Goal: Information Seeking & Learning: Compare options

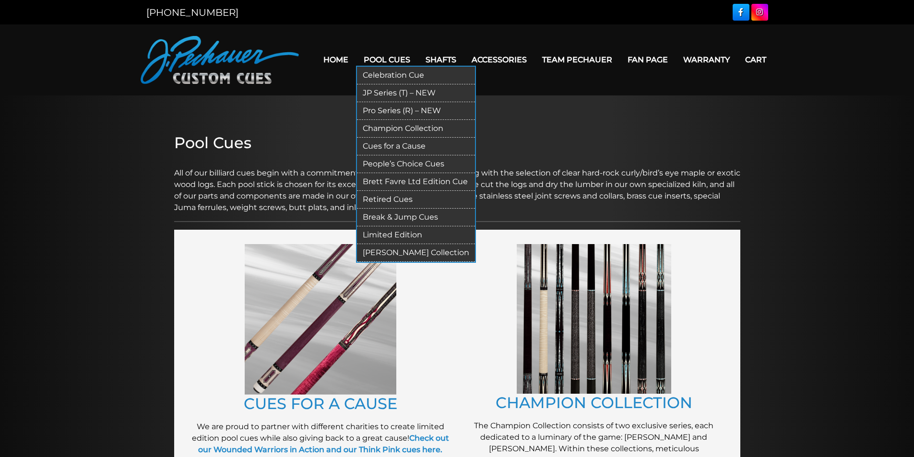
click at [390, 60] on link "Pool Cues" at bounding box center [387, 59] width 62 height 24
click at [389, 74] on link "Celebration Cue" at bounding box center [416, 76] width 118 height 18
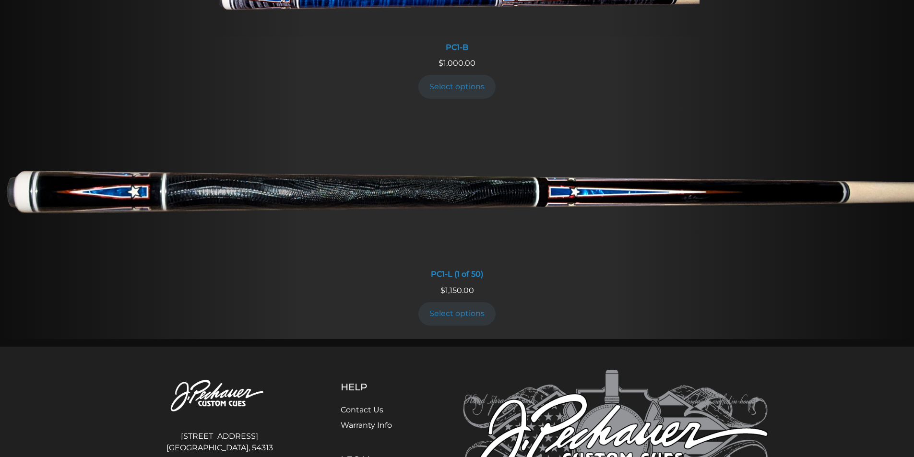
scroll to position [626, 0]
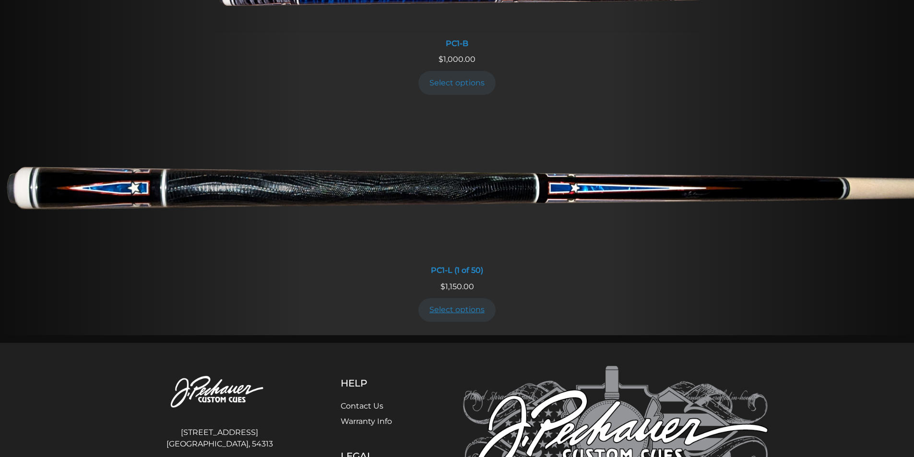
click at [457, 314] on link "Select options" at bounding box center [457, 309] width 78 height 23
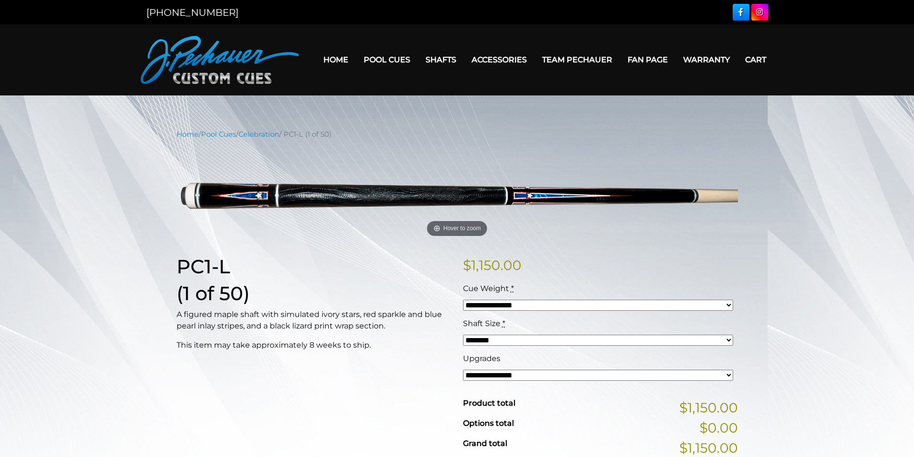
click at [499, 302] on select "**********" at bounding box center [598, 305] width 270 height 11
click at [497, 306] on select "**********" at bounding box center [598, 305] width 270 height 11
click at [495, 336] on select "******** ******** ******* ********" at bounding box center [598, 340] width 270 height 11
click at [494, 340] on select "******** ******** ******* ********" at bounding box center [598, 340] width 270 height 11
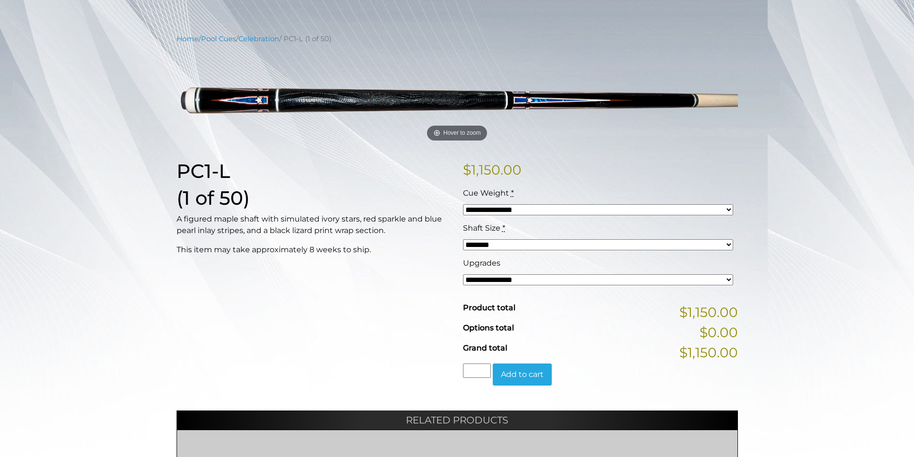
scroll to position [96, 0]
click at [499, 283] on select "**********" at bounding box center [598, 279] width 270 height 11
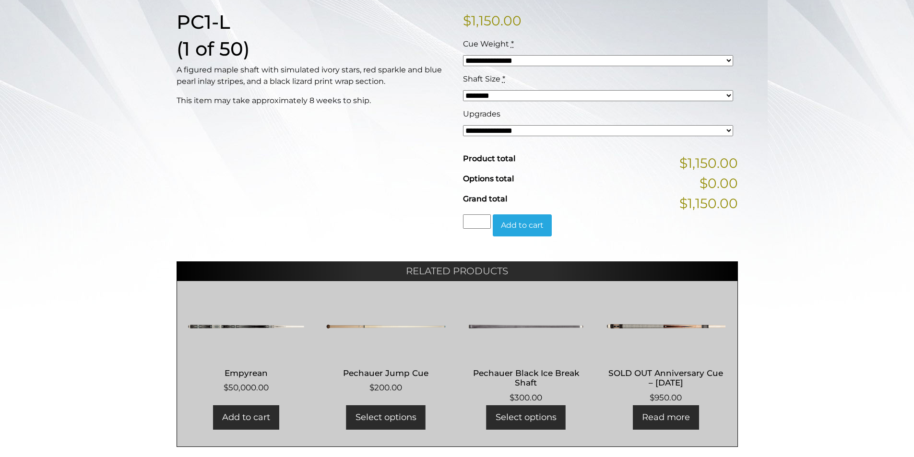
scroll to position [244, 0]
click at [244, 329] on img at bounding box center [246, 327] width 119 height 58
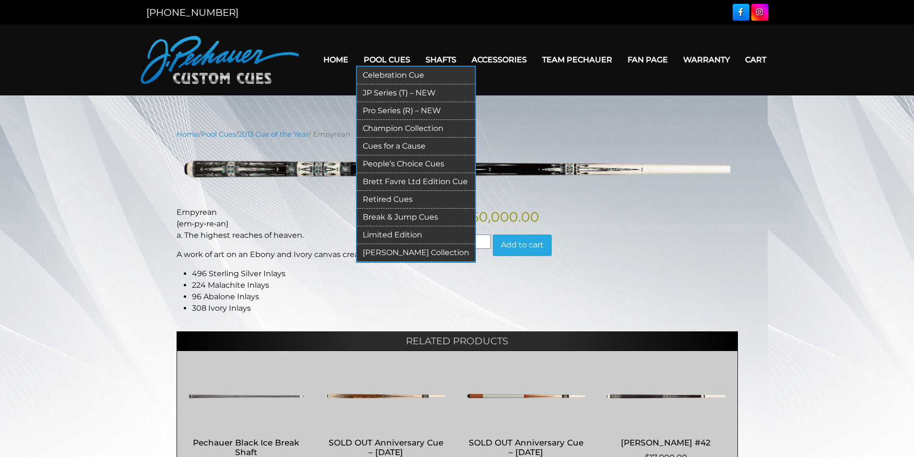
click at [393, 92] on link "JP Series (T) – NEW" at bounding box center [416, 93] width 118 height 18
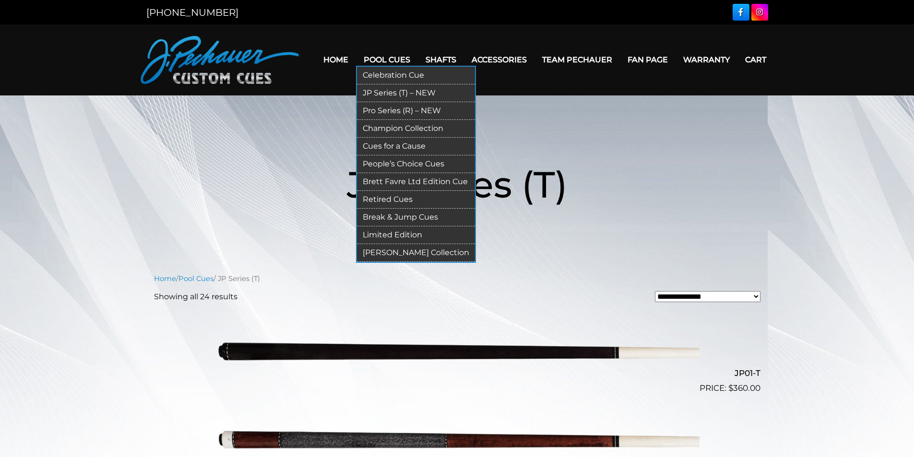
click at [396, 112] on link "Pro Series (R) – NEW" at bounding box center [416, 111] width 118 height 18
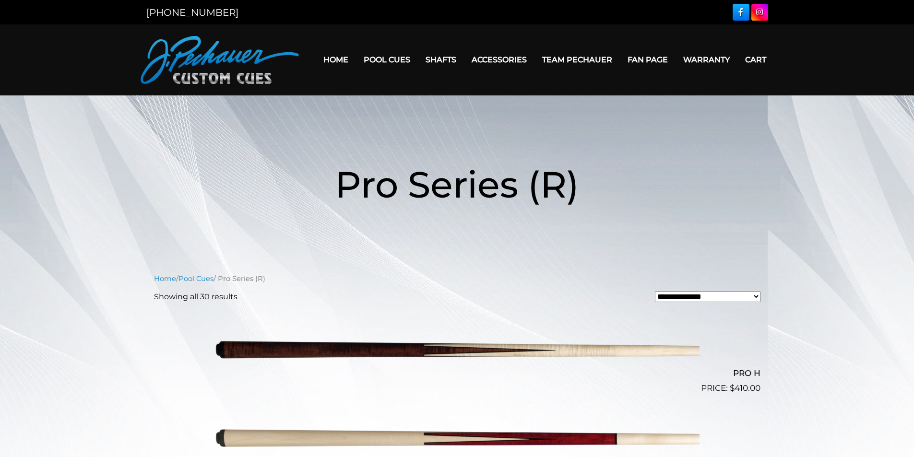
click at [684, 300] on select "**********" at bounding box center [708, 296] width 106 height 11
select select "*****"
click at [655, 291] on select "**********" at bounding box center [708, 296] width 106 height 11
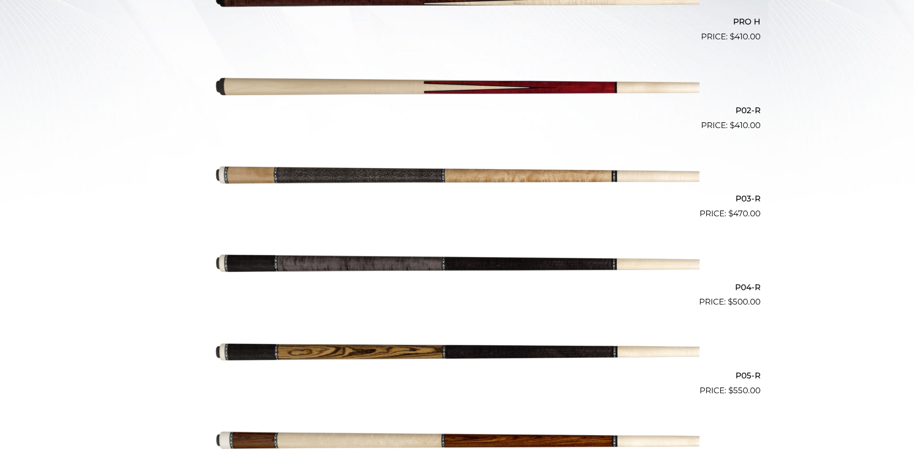
scroll to position [374, 0]
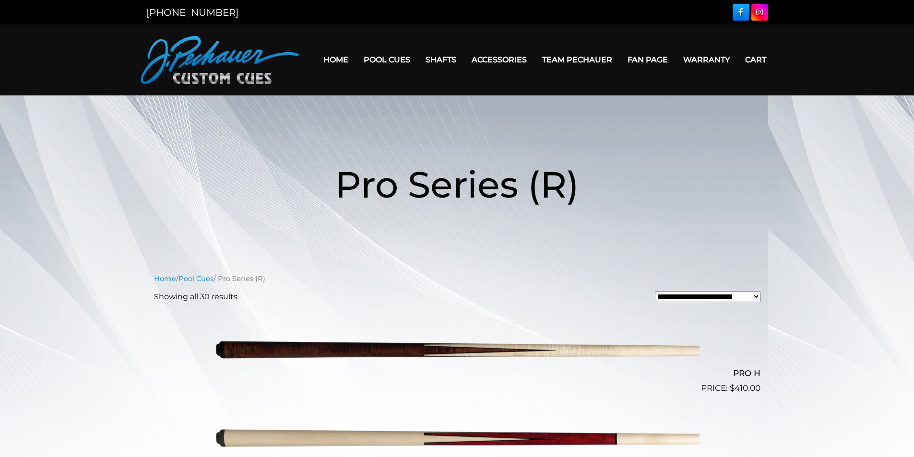
click at [839, 189] on header "Pro Series (R)" at bounding box center [457, 184] width 914 height 111
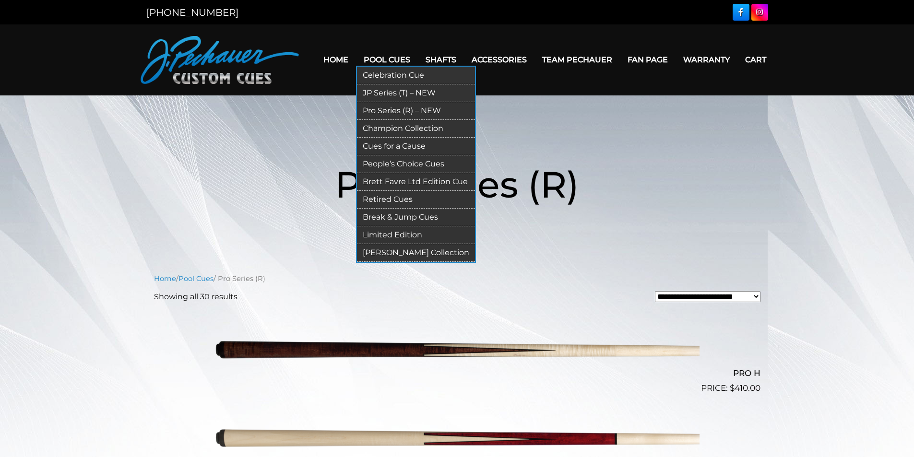
click at [397, 126] on link "Champion Collection" at bounding box center [416, 129] width 118 height 18
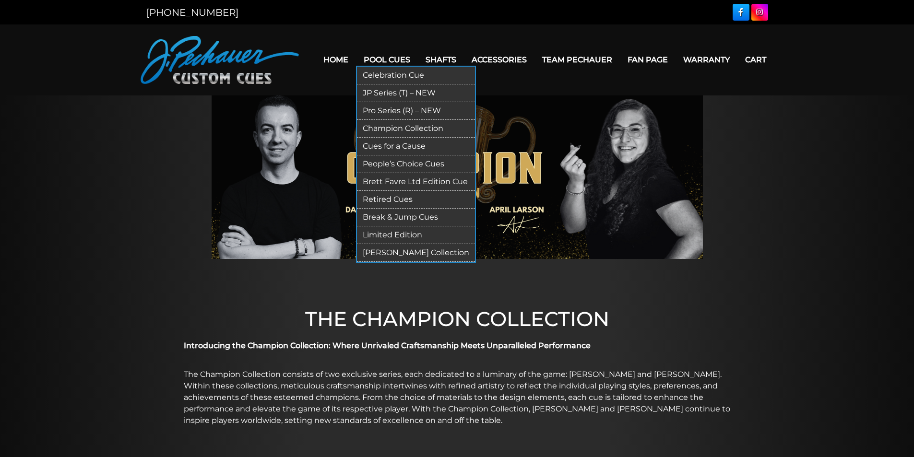
click at [403, 142] on link "Cues for a Cause" at bounding box center [416, 147] width 118 height 18
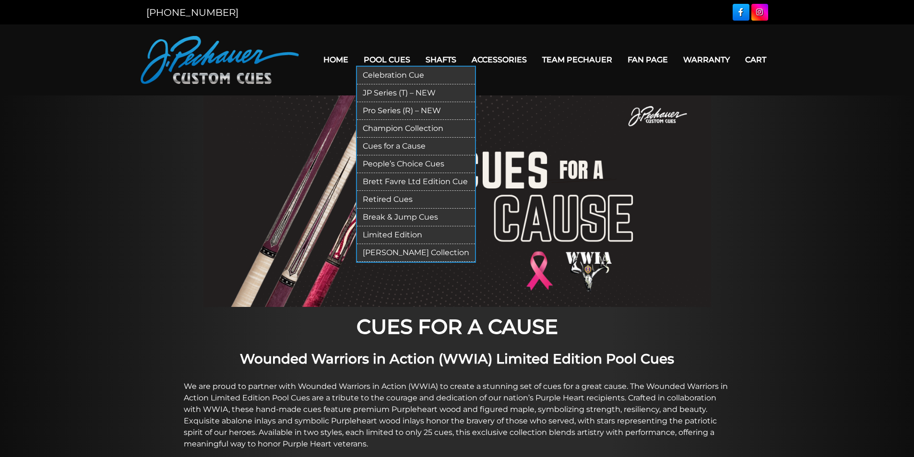
click at [406, 161] on link "People’s Choice Cues" at bounding box center [416, 164] width 118 height 18
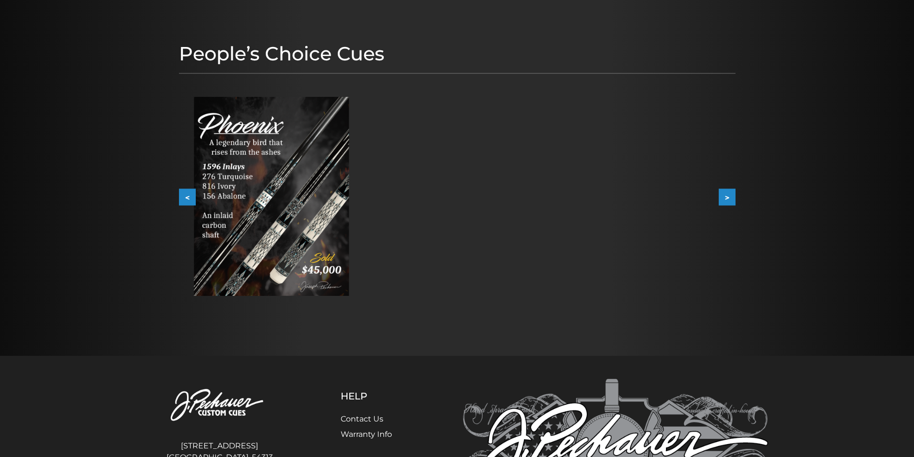
scroll to position [96, 0]
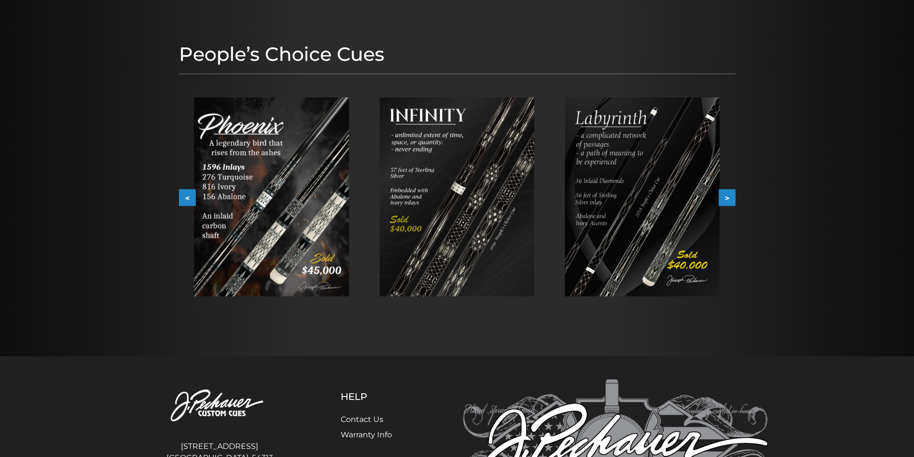
click at [730, 197] on button ">" at bounding box center [726, 197] width 17 height 17
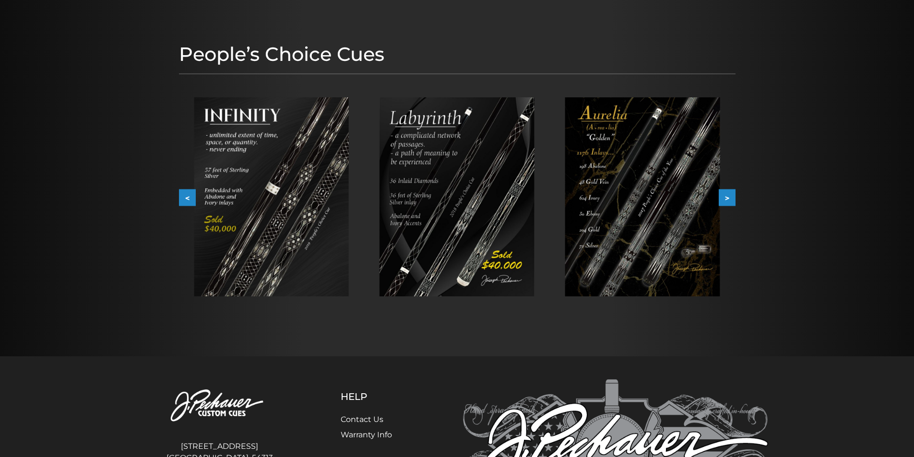
click at [730, 197] on button ">" at bounding box center [726, 197] width 17 height 17
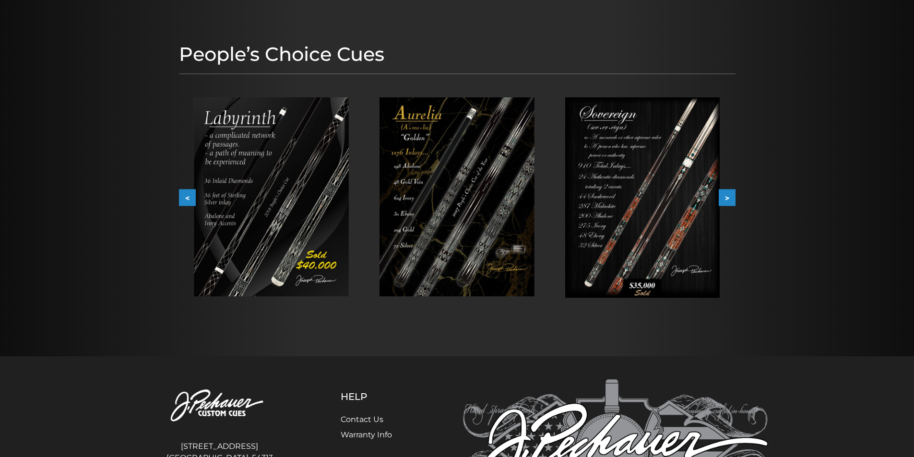
click at [730, 197] on button ">" at bounding box center [726, 197] width 17 height 17
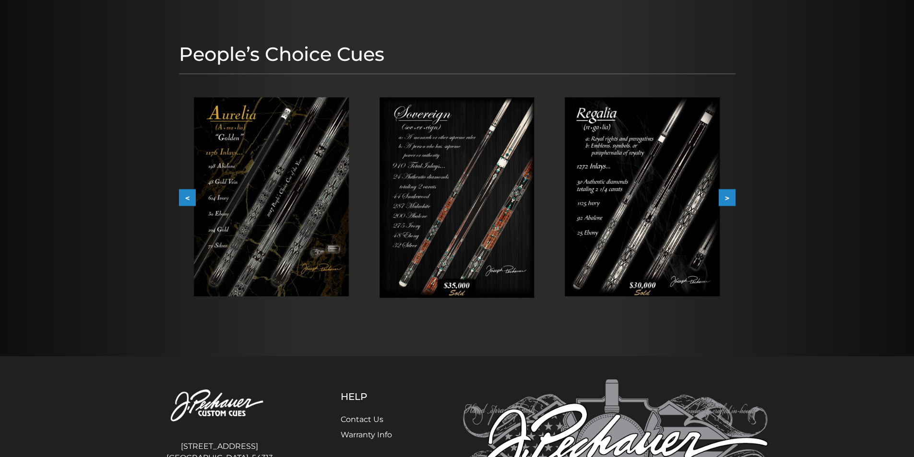
click at [292, 173] on img at bounding box center [271, 196] width 155 height 199
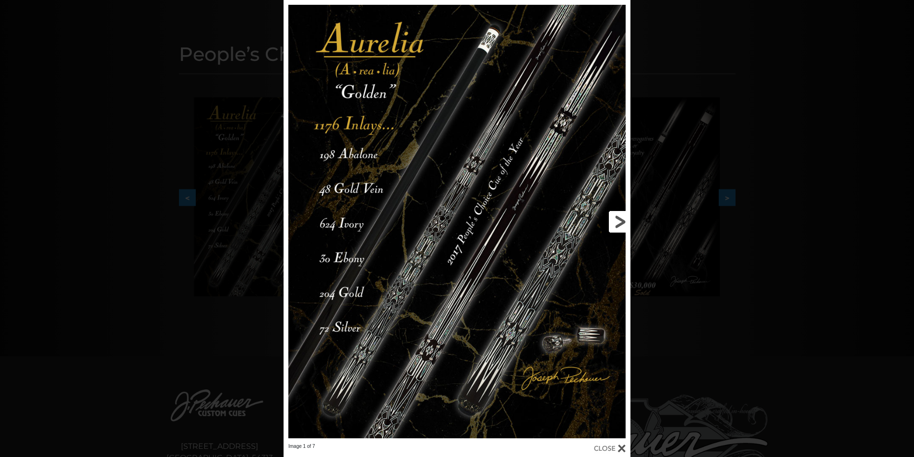
click at [610, 224] on link at bounding box center [552, 221] width 156 height 443
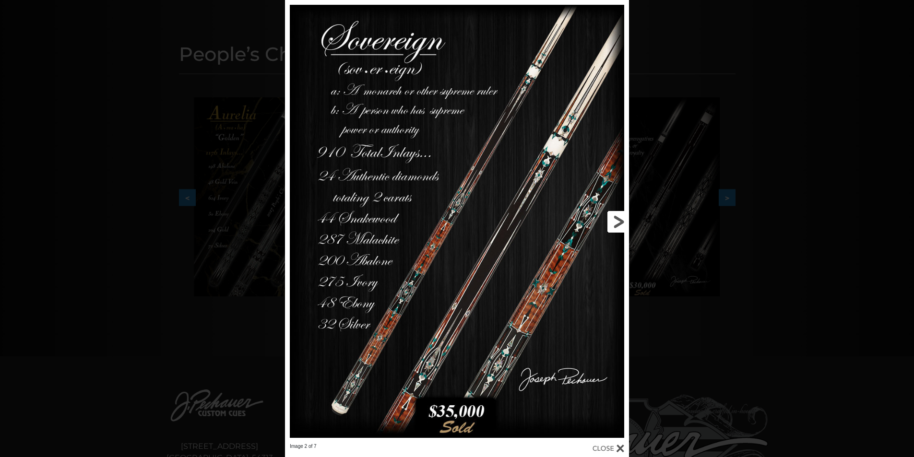
click at [615, 226] on link at bounding box center [551, 221] width 155 height 443
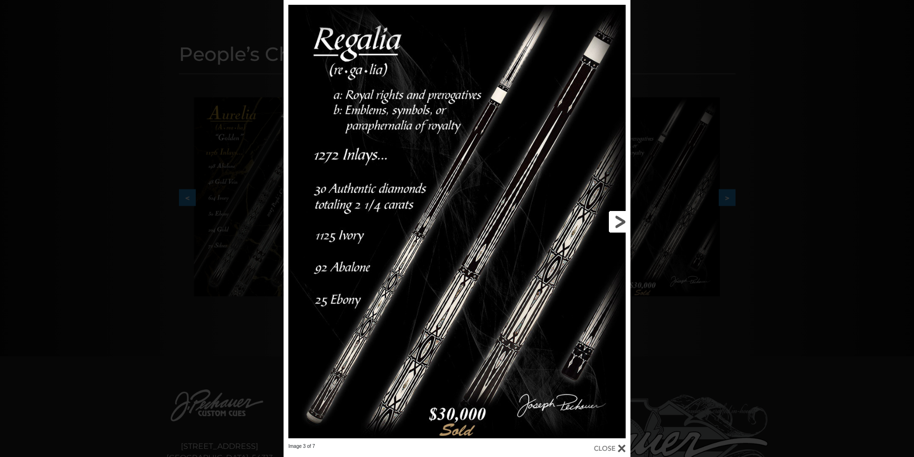
click at [615, 226] on link at bounding box center [552, 221] width 156 height 443
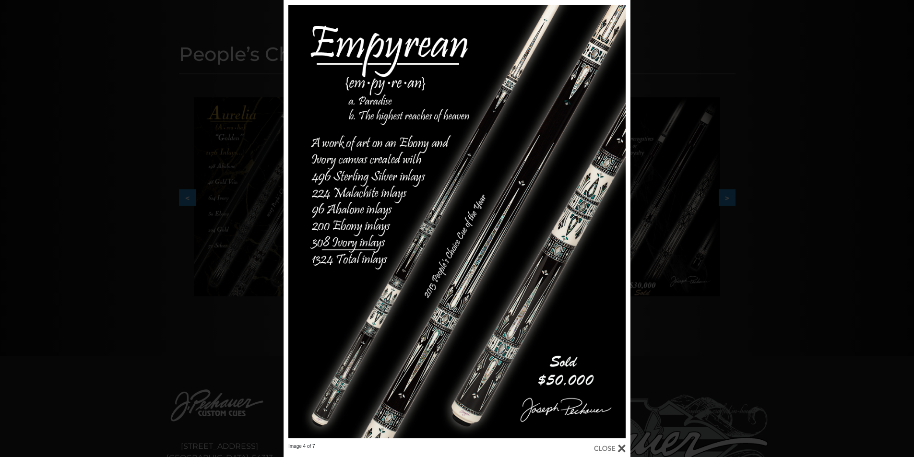
click at [687, 209] on div "Image 4 of 7" at bounding box center [457, 228] width 914 height 457
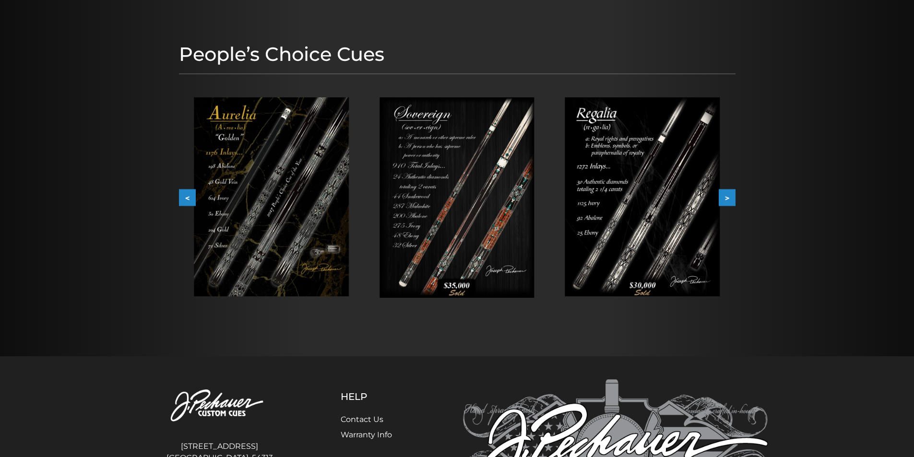
click at [728, 197] on button ">" at bounding box center [726, 197] width 17 height 17
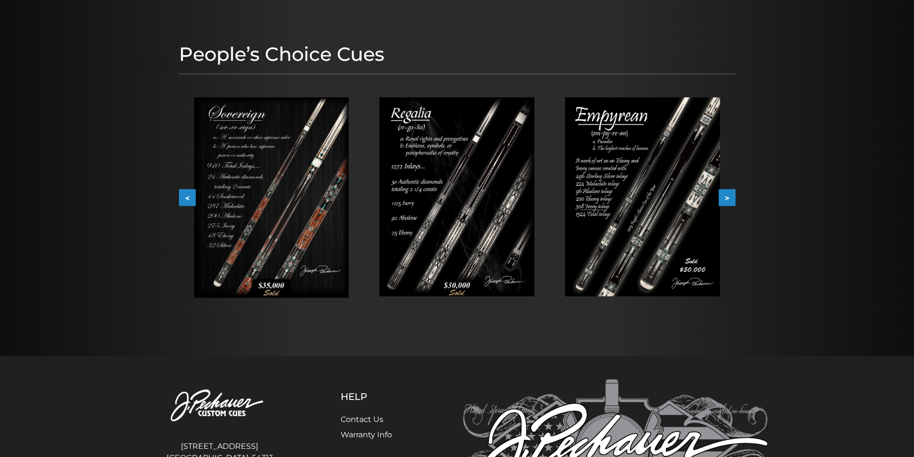
click at [728, 197] on button ">" at bounding box center [726, 197] width 17 height 17
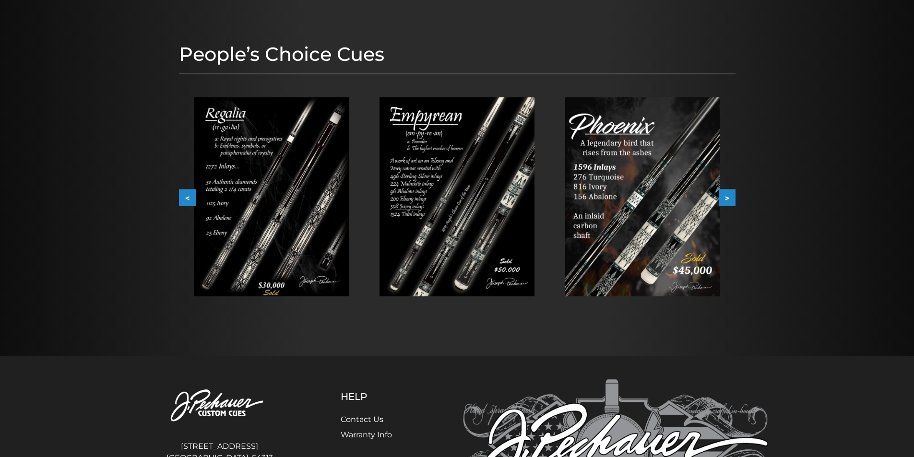
click at [728, 197] on button ">" at bounding box center [726, 197] width 17 height 17
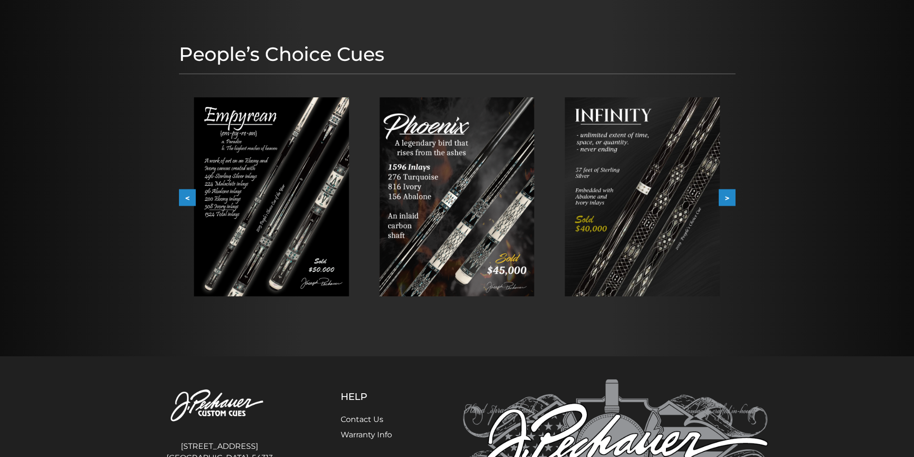
click at [728, 197] on button ">" at bounding box center [726, 197] width 17 height 17
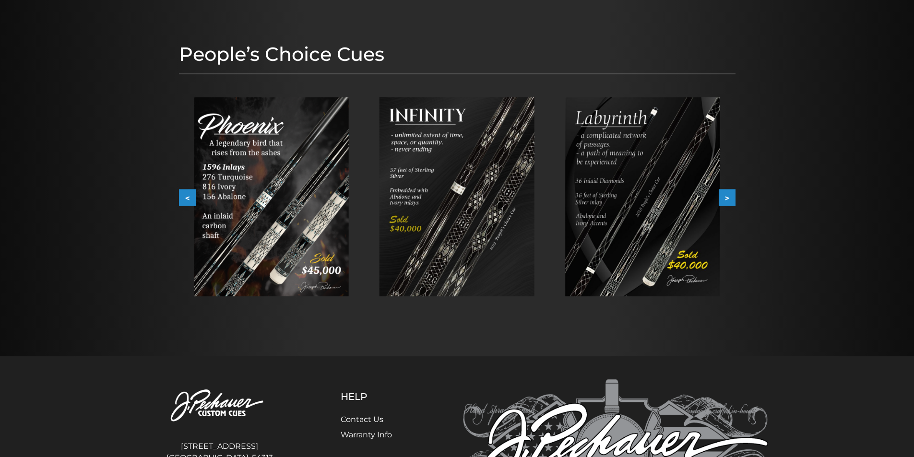
click at [728, 197] on button ">" at bounding box center [726, 197] width 17 height 17
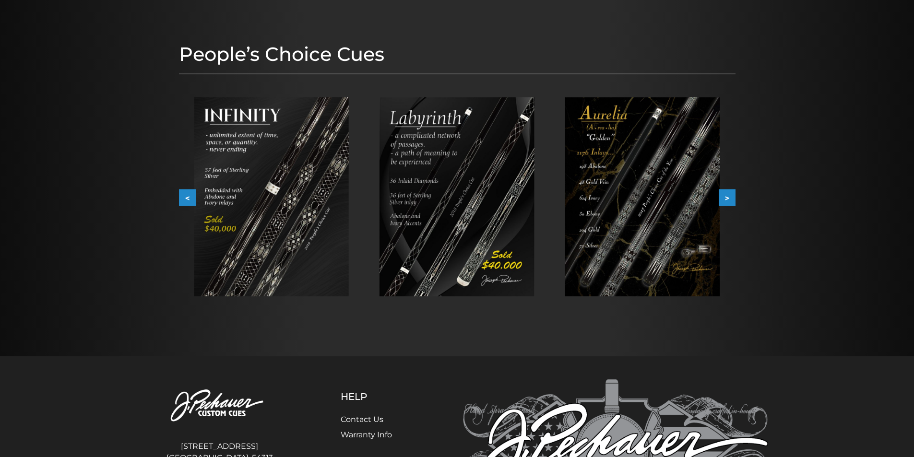
click at [728, 197] on button ">" at bounding box center [726, 197] width 17 height 17
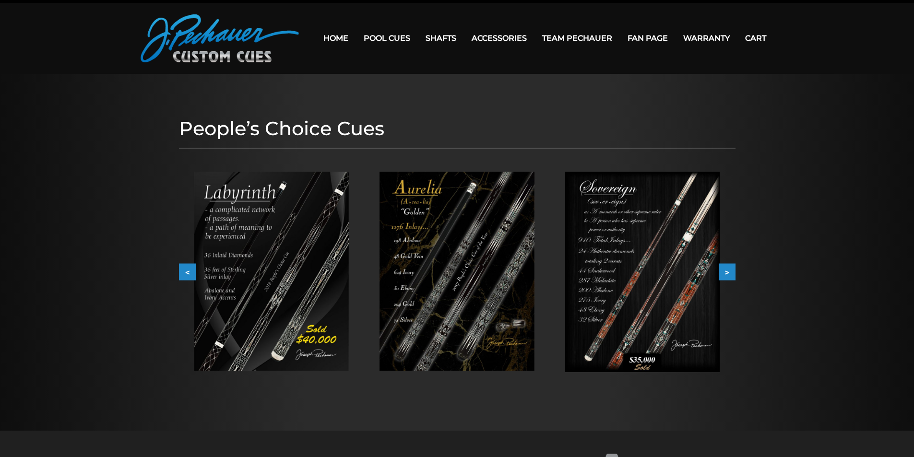
scroll to position [0, 0]
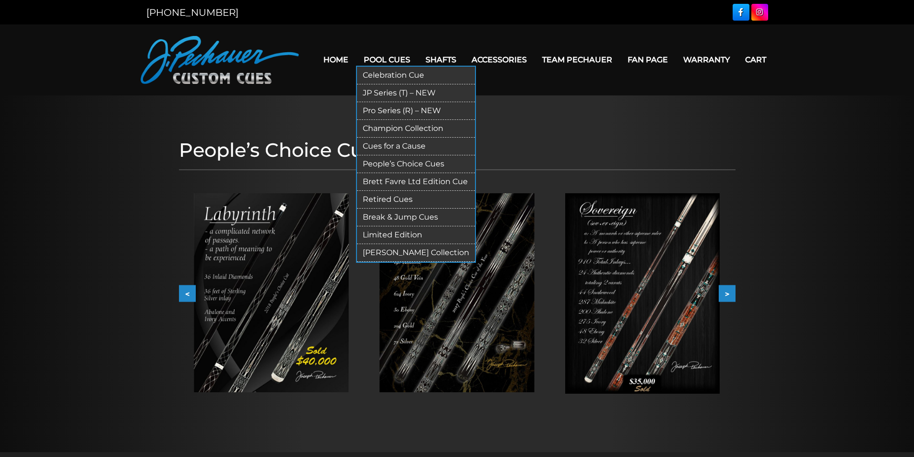
click at [390, 177] on link "Brett Favre Ltd Edition Cue" at bounding box center [416, 182] width 118 height 18
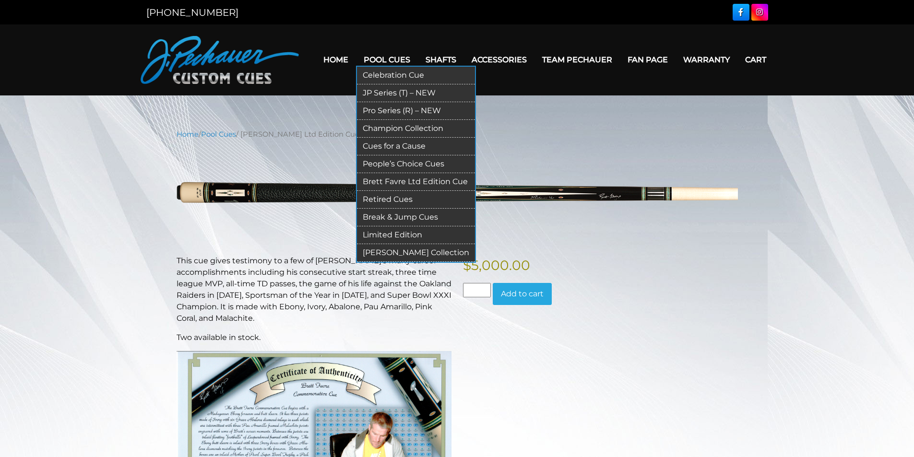
click at [395, 200] on link "Retired Cues" at bounding box center [416, 200] width 118 height 18
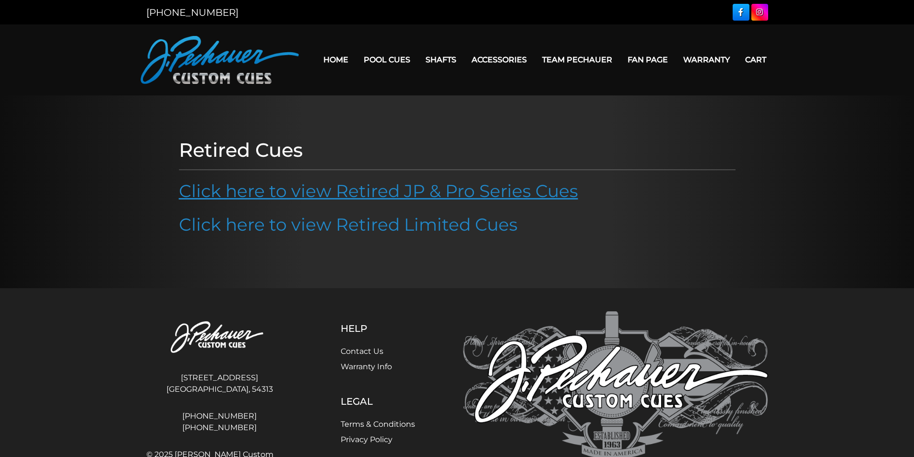
click at [403, 194] on link "Click here to view Retired JP & Pro Series Cues" at bounding box center [378, 190] width 399 height 21
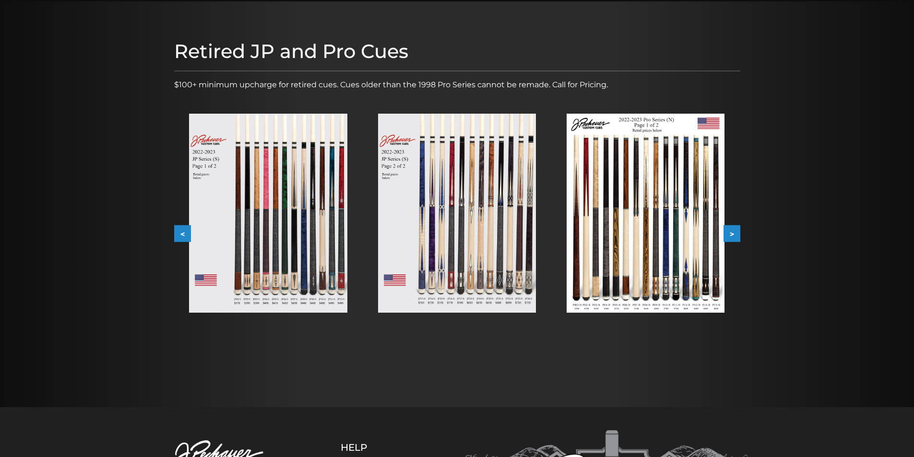
scroll to position [96, 0]
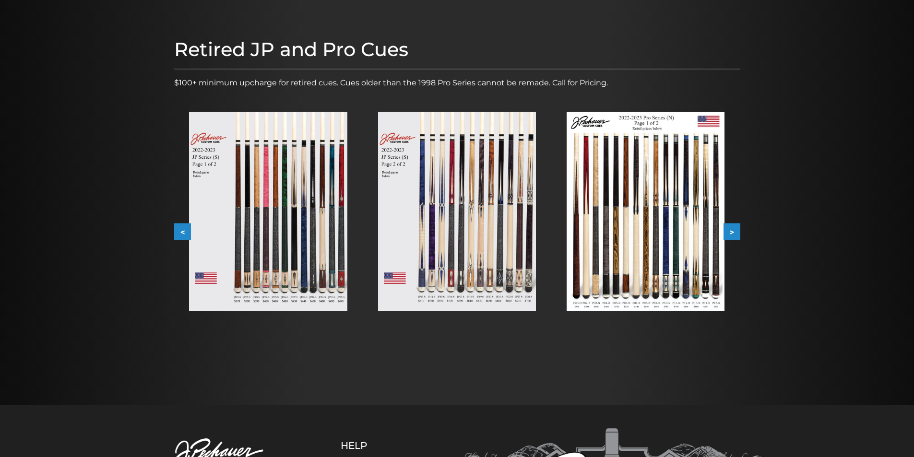
click at [737, 234] on button ">" at bounding box center [731, 231] width 17 height 17
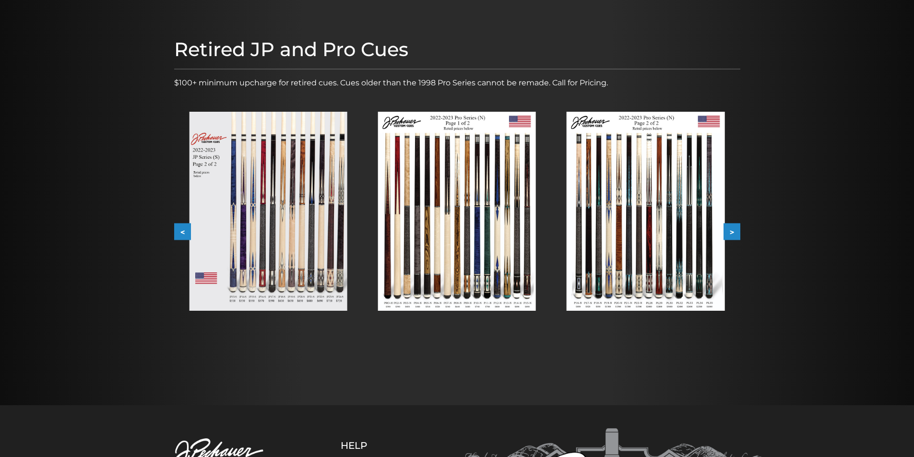
click at [737, 234] on button ">" at bounding box center [731, 231] width 17 height 17
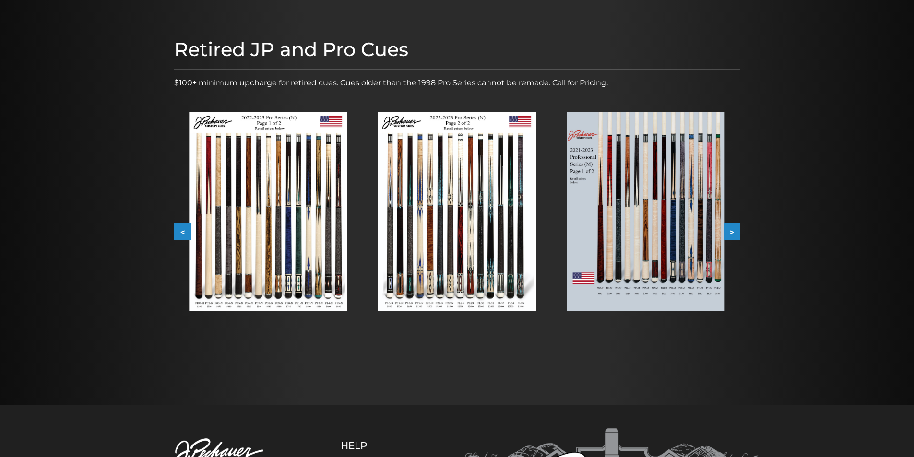
click at [737, 234] on button ">" at bounding box center [731, 231] width 17 height 17
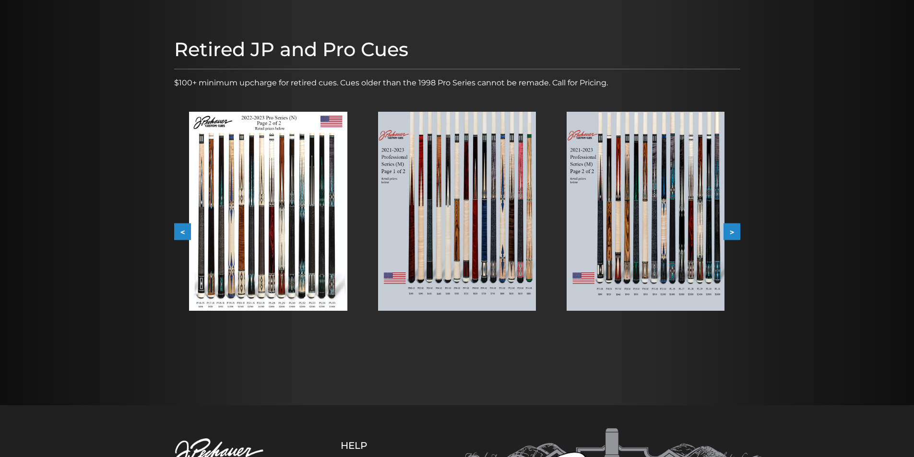
click at [737, 234] on button ">" at bounding box center [731, 231] width 17 height 17
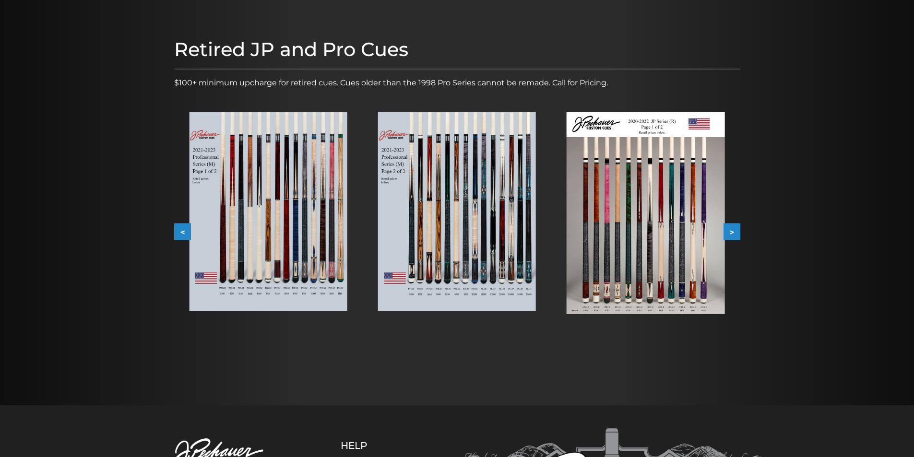
click at [442, 179] on img at bounding box center [457, 211] width 158 height 199
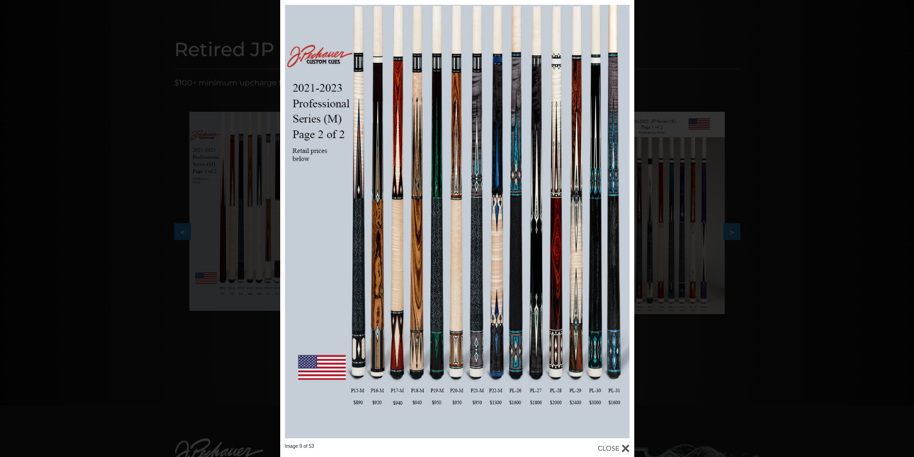
click at [753, 300] on div "Image 9 of 53" at bounding box center [457, 228] width 914 height 457
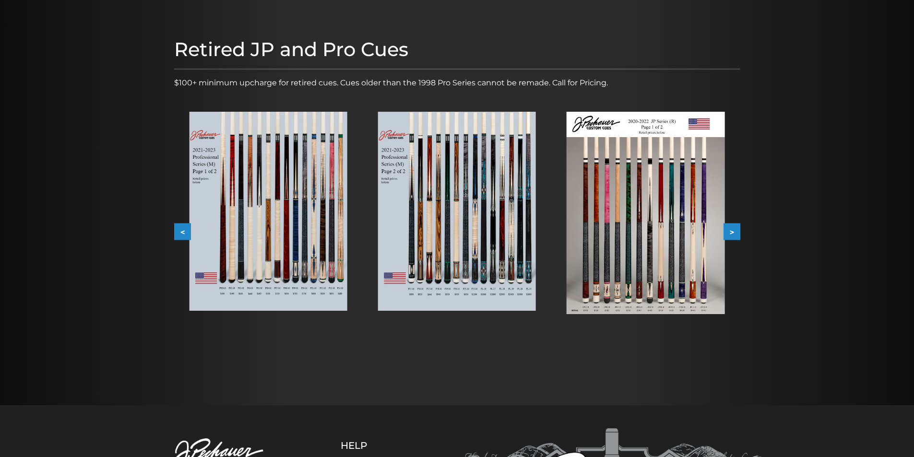
click at [737, 233] on button ">" at bounding box center [731, 231] width 17 height 17
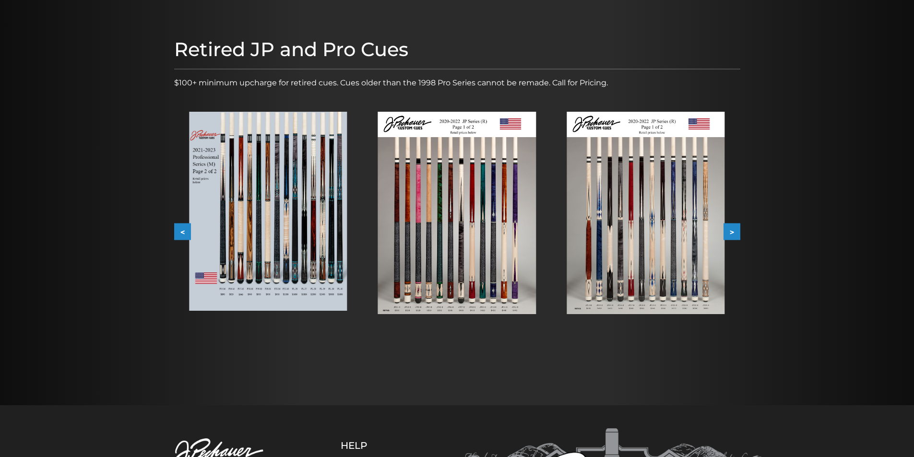
click at [737, 233] on button ">" at bounding box center [731, 231] width 17 height 17
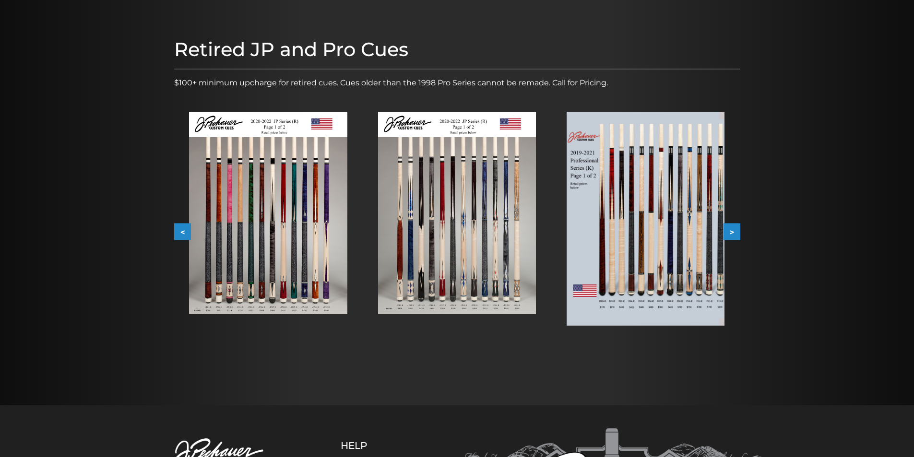
click at [737, 233] on button ">" at bounding box center [731, 231] width 17 height 17
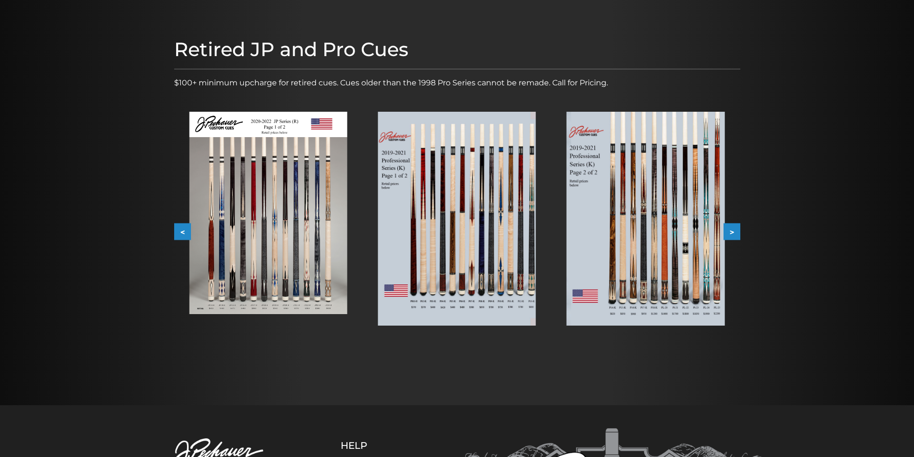
click at [737, 233] on button ">" at bounding box center [731, 231] width 17 height 17
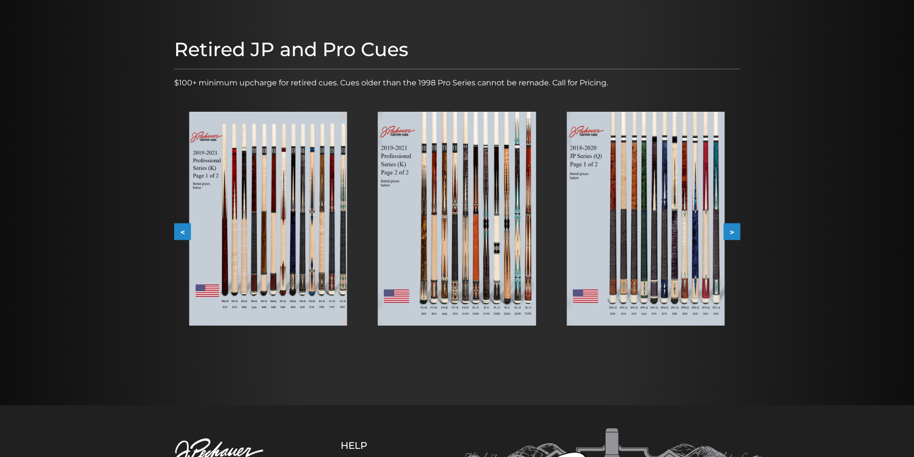
click at [737, 233] on button ">" at bounding box center [731, 231] width 17 height 17
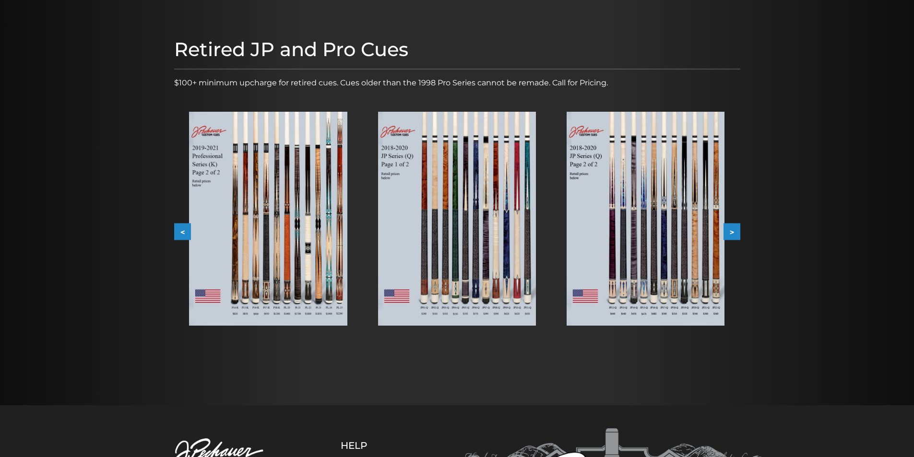
click at [737, 233] on button ">" at bounding box center [731, 231] width 17 height 17
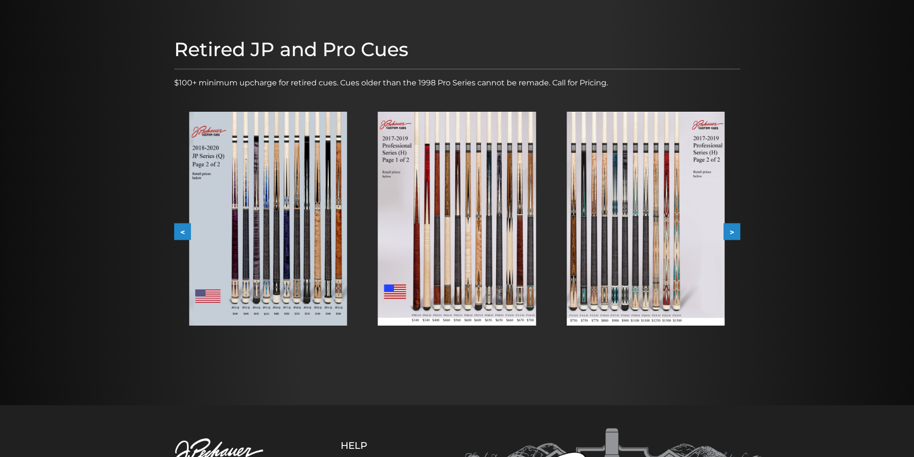
click at [737, 233] on button ">" at bounding box center [731, 231] width 17 height 17
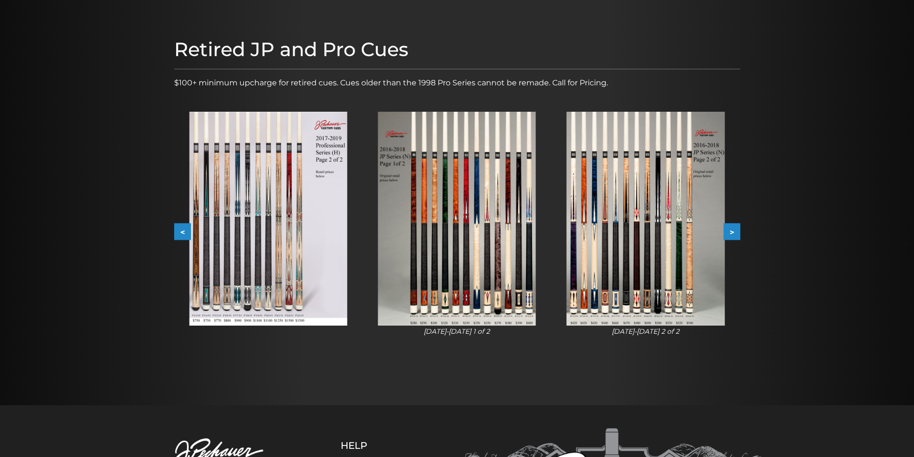
click at [737, 233] on button ">" at bounding box center [731, 231] width 17 height 17
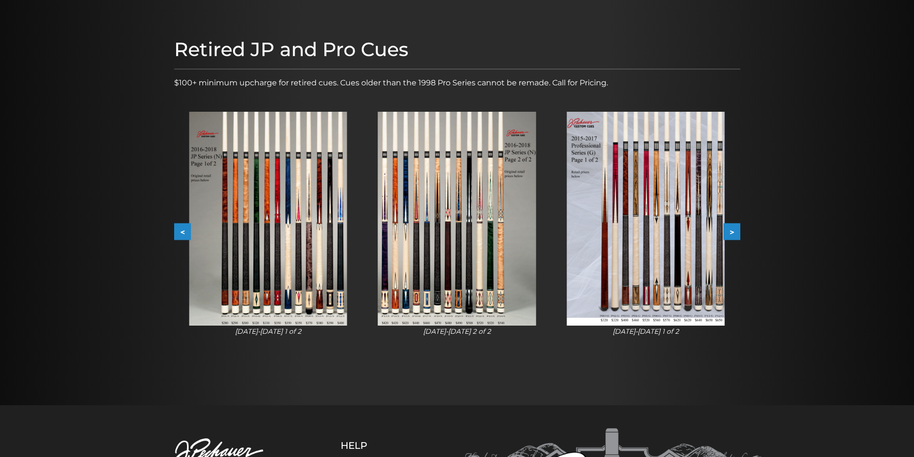
click at [737, 233] on button ">" at bounding box center [731, 231] width 17 height 17
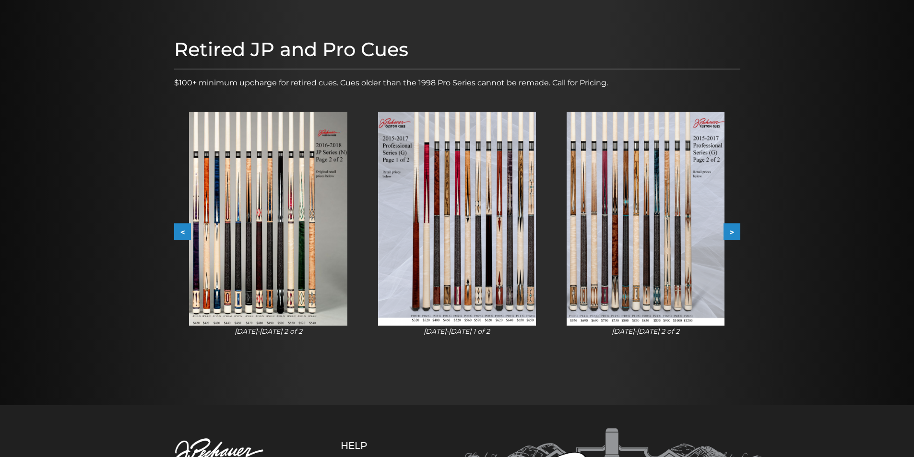
click at [737, 233] on button ">" at bounding box center [731, 231] width 17 height 17
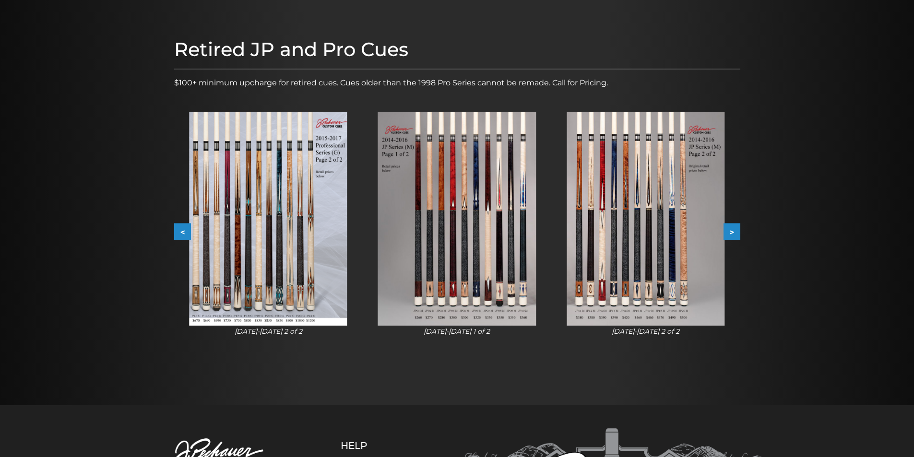
click at [737, 233] on button ">" at bounding box center [731, 231] width 17 height 17
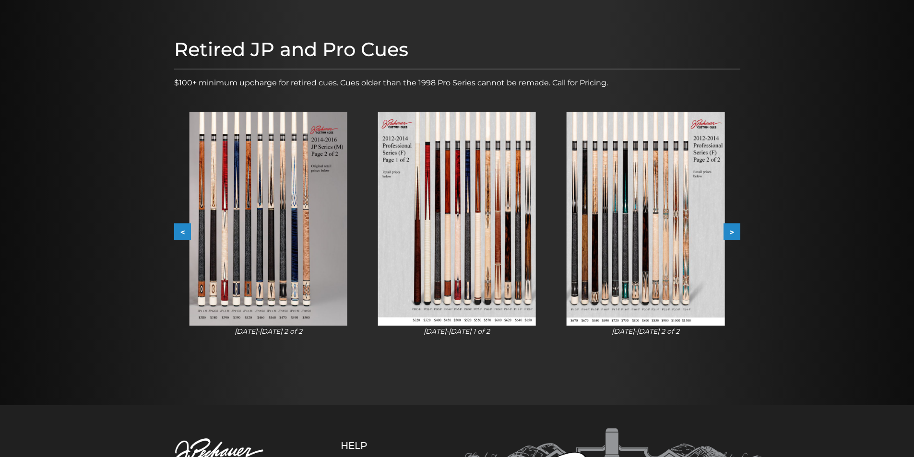
click at [737, 233] on button ">" at bounding box center [731, 231] width 17 height 17
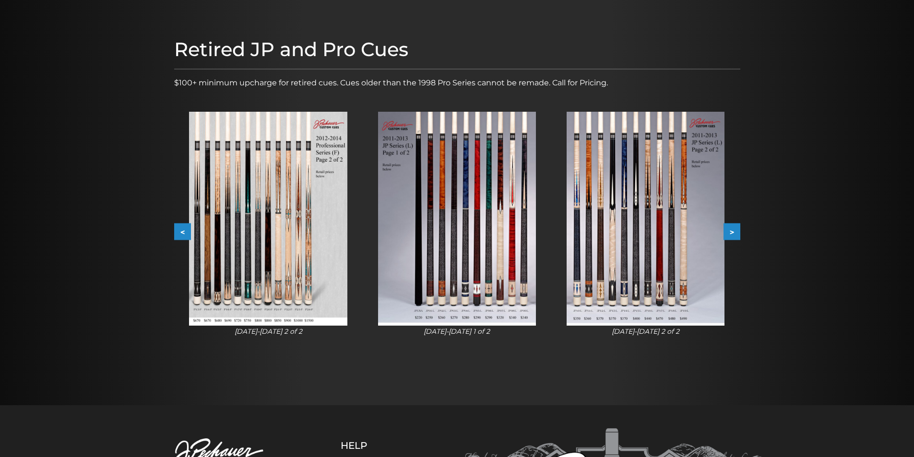
click at [737, 233] on button ">" at bounding box center [731, 231] width 17 height 17
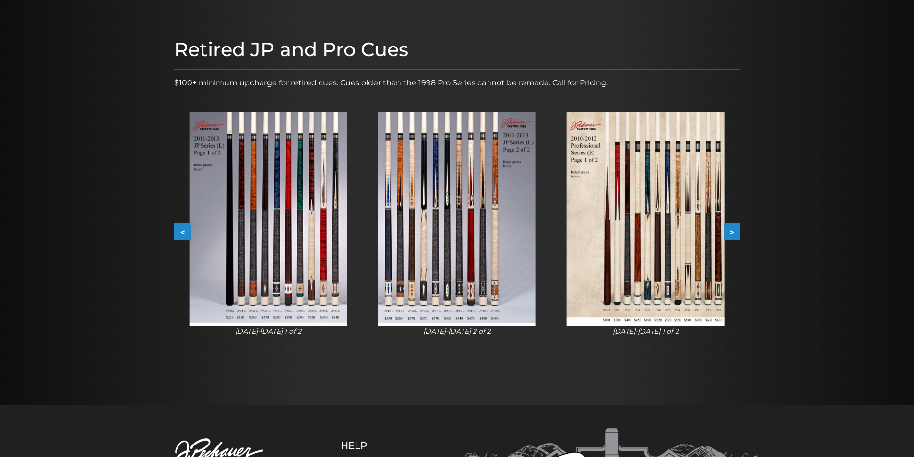
click at [737, 233] on button ">" at bounding box center [731, 231] width 17 height 17
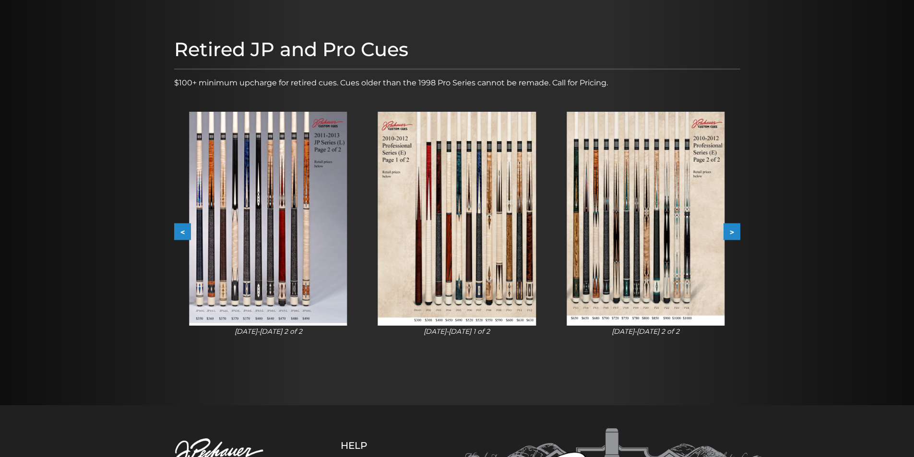
click at [737, 233] on button ">" at bounding box center [731, 231] width 17 height 17
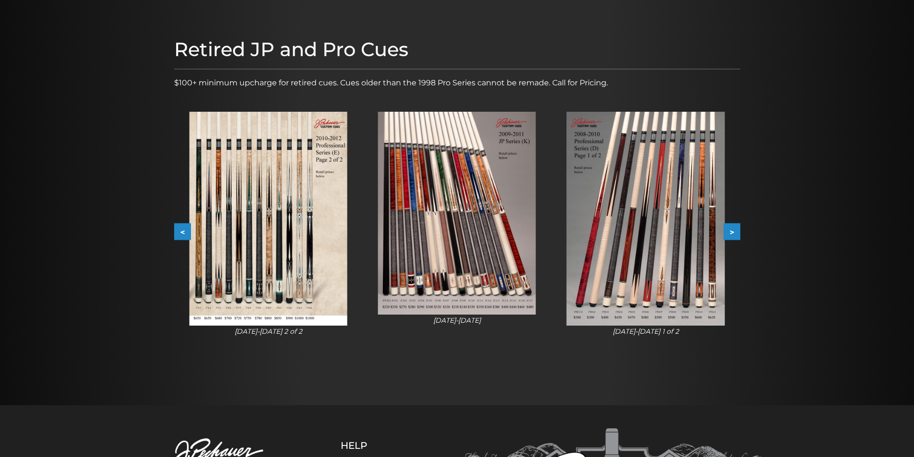
click at [737, 233] on button ">" at bounding box center [731, 231] width 17 height 17
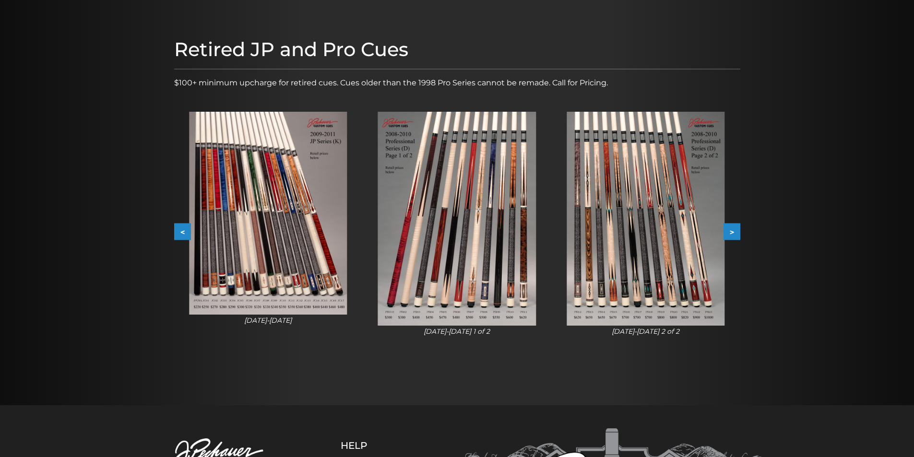
click at [737, 233] on button ">" at bounding box center [731, 231] width 17 height 17
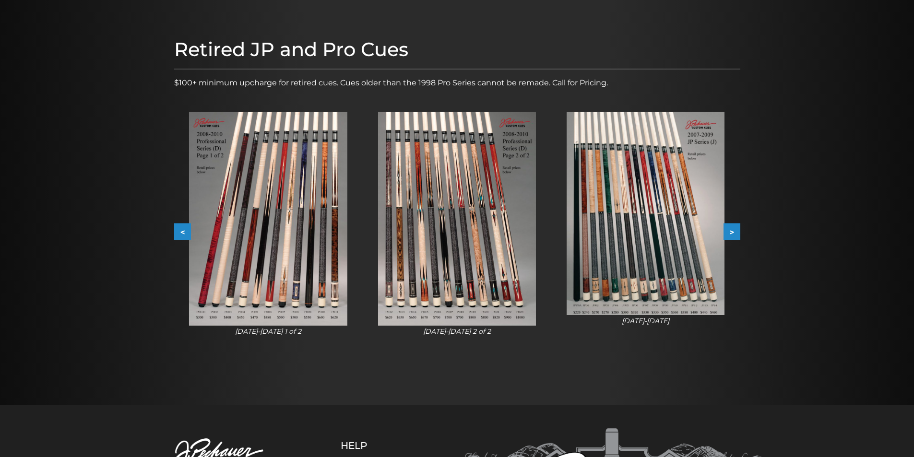
click at [737, 233] on button ">" at bounding box center [731, 231] width 17 height 17
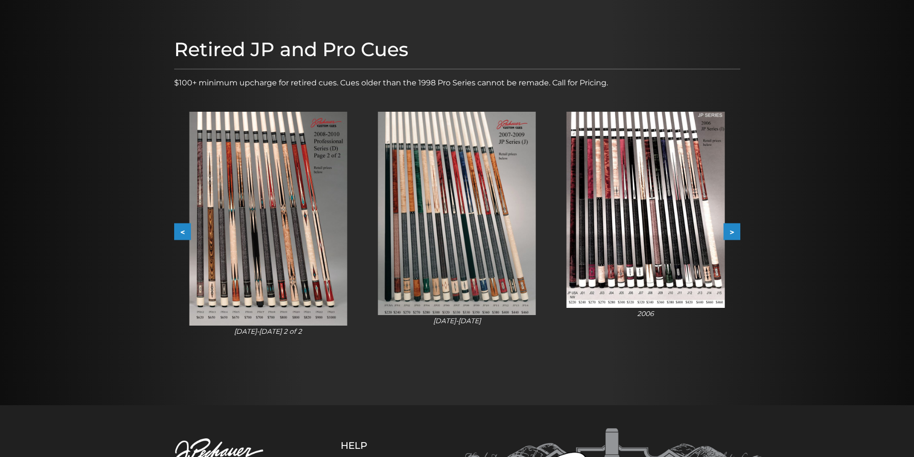
click at [737, 233] on button ">" at bounding box center [731, 231] width 17 height 17
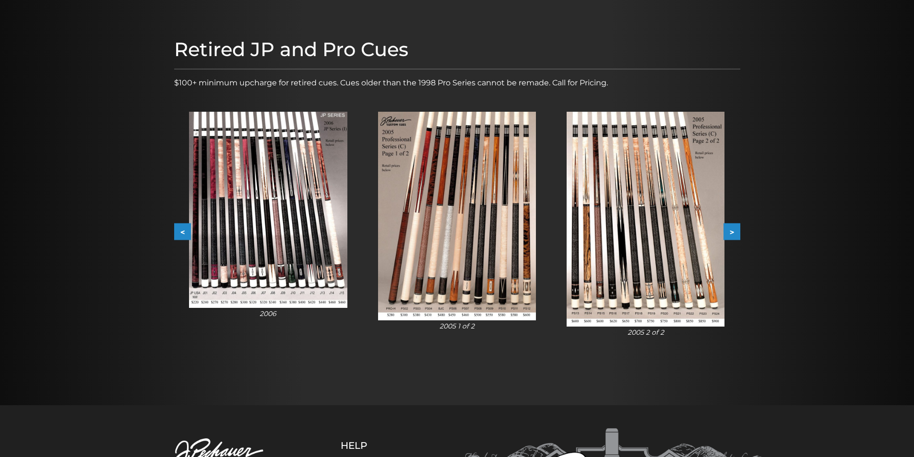
click at [737, 233] on button ">" at bounding box center [731, 231] width 17 height 17
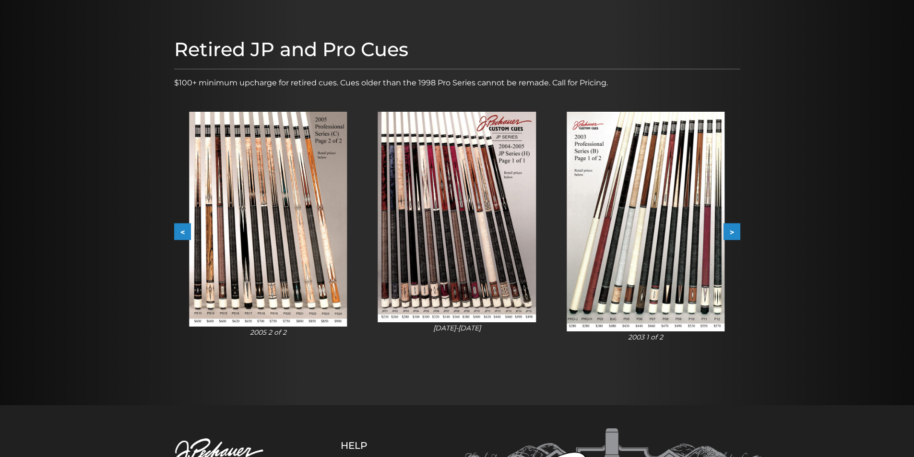
click at [737, 233] on button ">" at bounding box center [731, 231] width 17 height 17
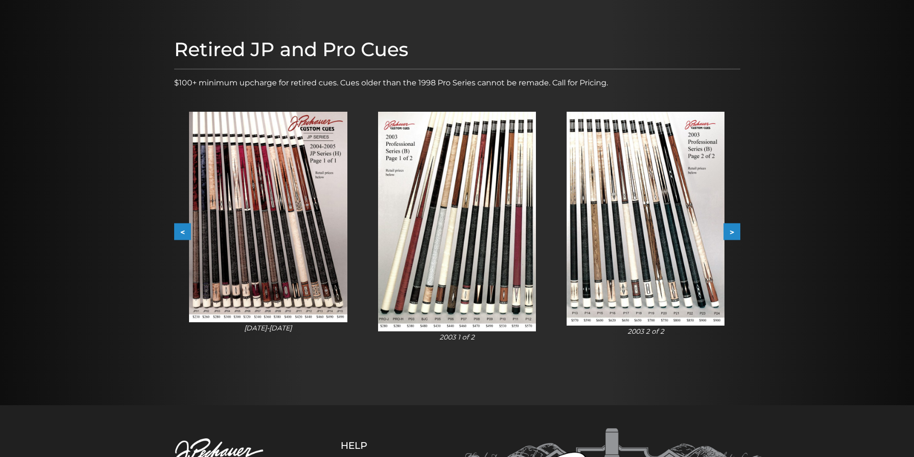
click at [737, 233] on button ">" at bounding box center [731, 231] width 17 height 17
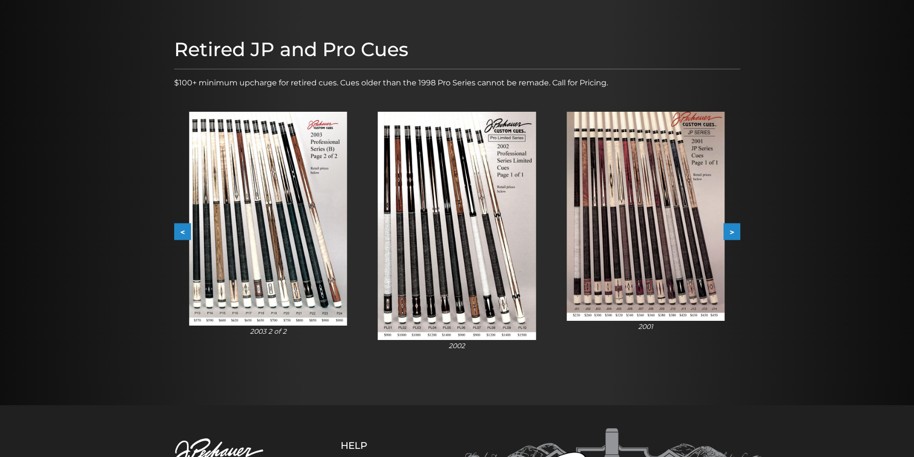
click at [737, 233] on button ">" at bounding box center [731, 231] width 17 height 17
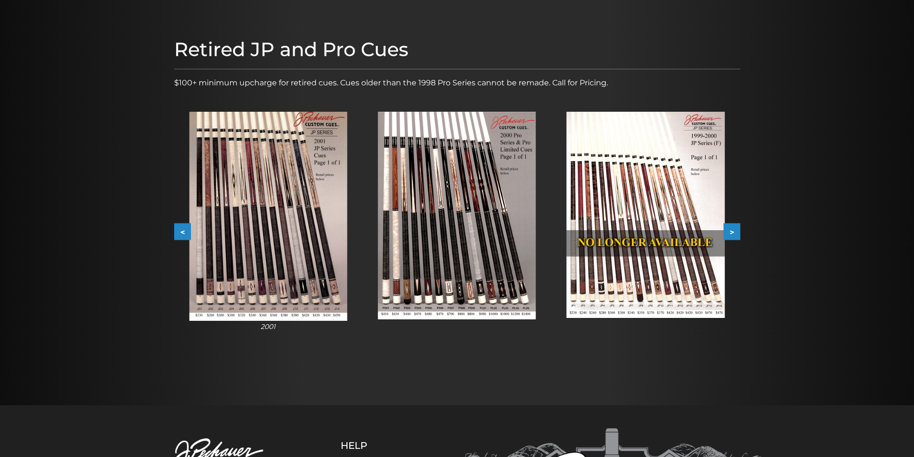
click at [737, 233] on button ">" at bounding box center [731, 231] width 17 height 17
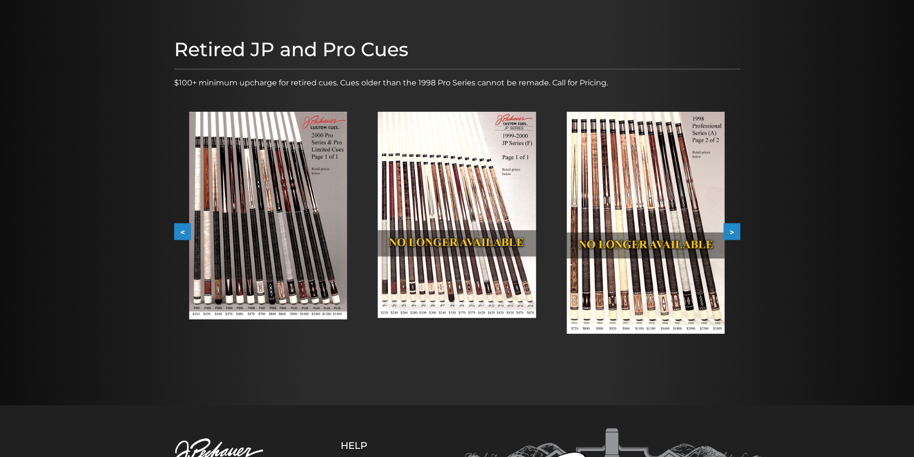
click at [737, 233] on button ">" at bounding box center [731, 231] width 17 height 17
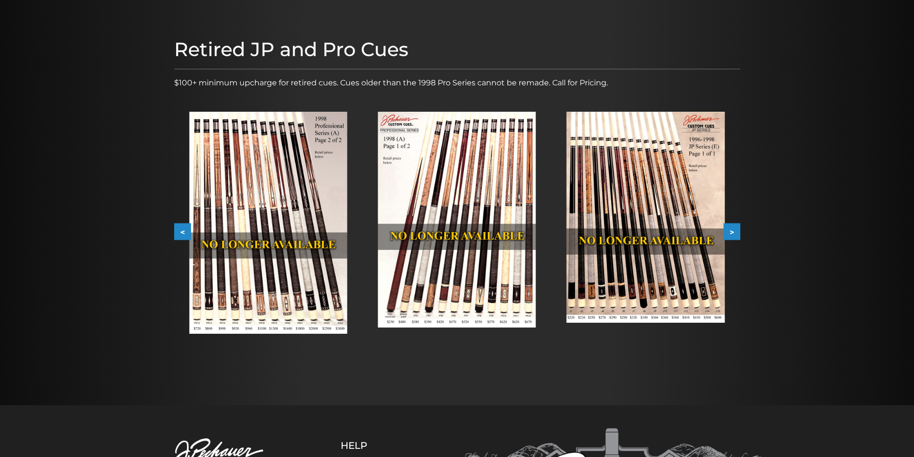
click at [737, 233] on button ">" at bounding box center [731, 231] width 17 height 17
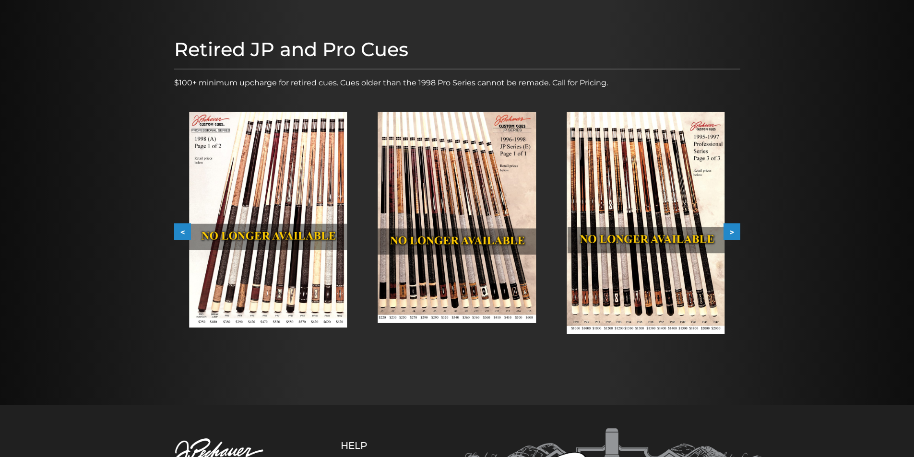
click at [738, 231] on button ">" at bounding box center [731, 231] width 17 height 17
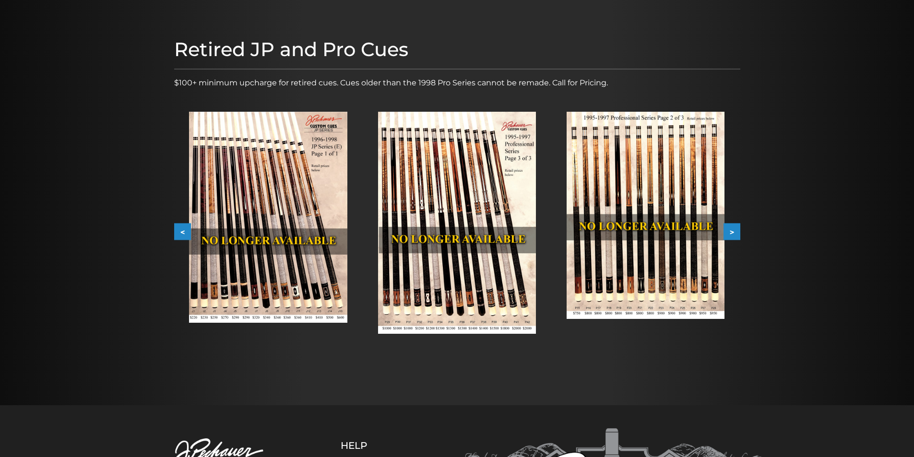
click at [738, 231] on button ">" at bounding box center [731, 231] width 17 height 17
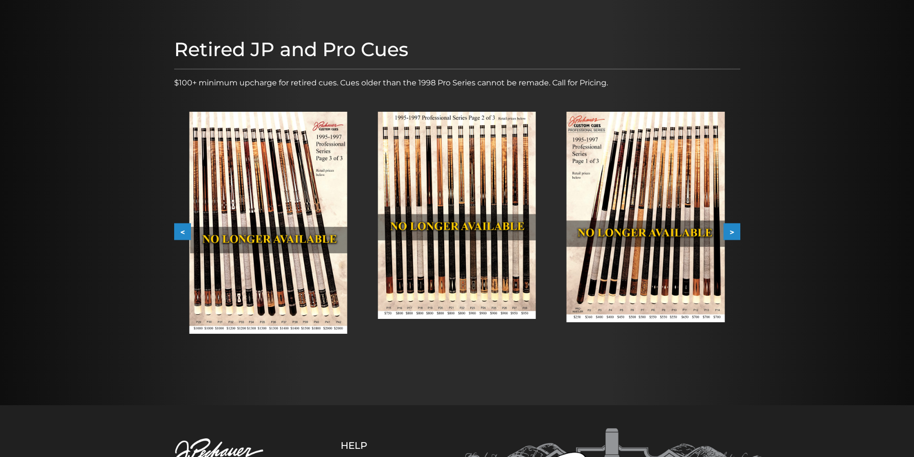
click at [738, 231] on button ">" at bounding box center [731, 231] width 17 height 17
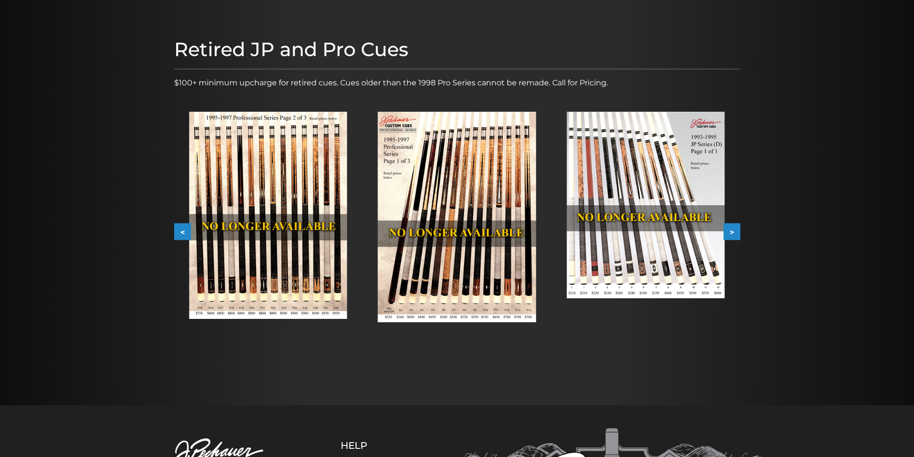
click at [738, 231] on button ">" at bounding box center [731, 231] width 17 height 17
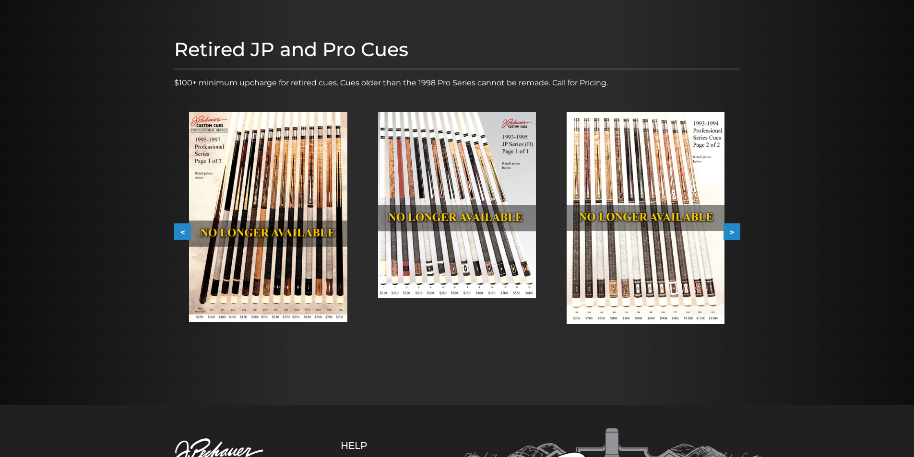
click at [738, 231] on button ">" at bounding box center [731, 231] width 17 height 17
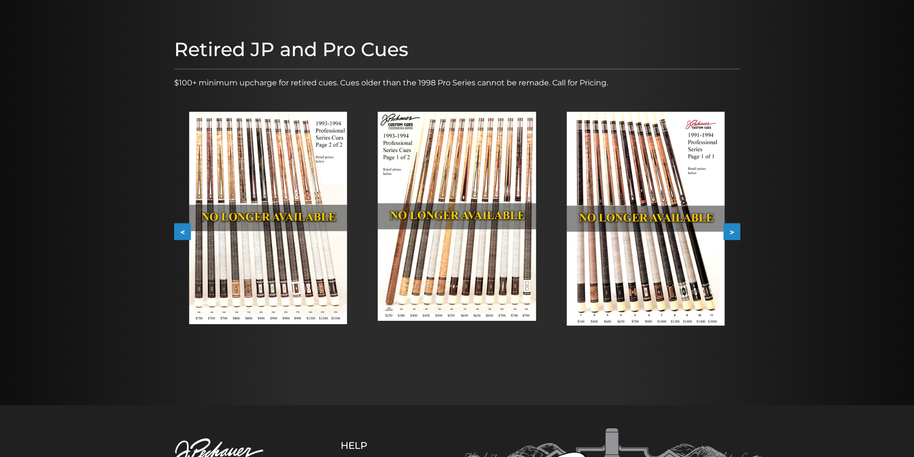
click at [738, 231] on button ">" at bounding box center [731, 231] width 17 height 17
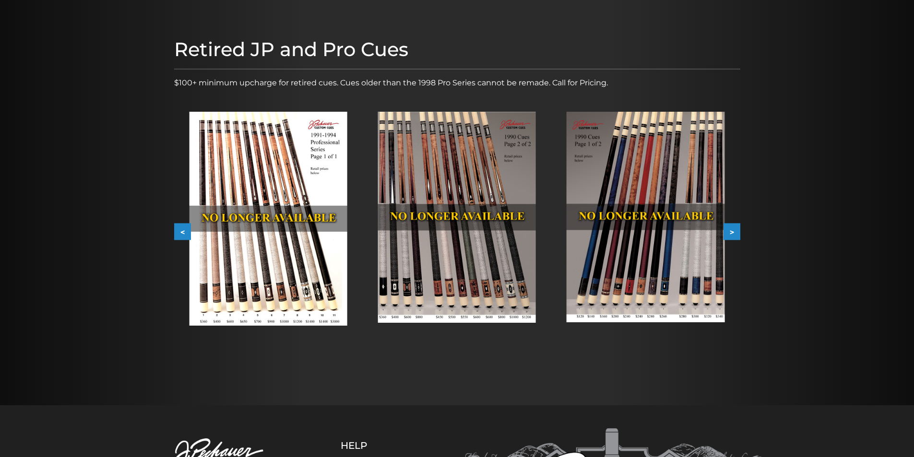
click at [738, 231] on button ">" at bounding box center [731, 231] width 17 height 17
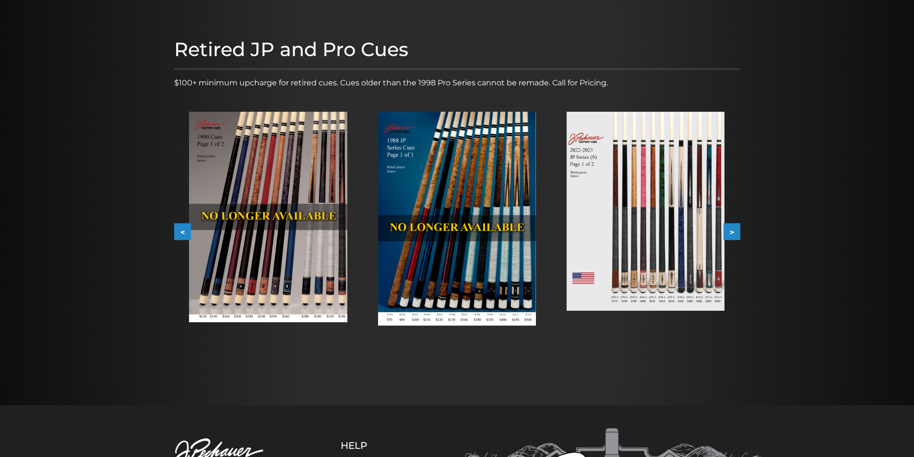
click at [738, 231] on button ">" at bounding box center [731, 231] width 17 height 17
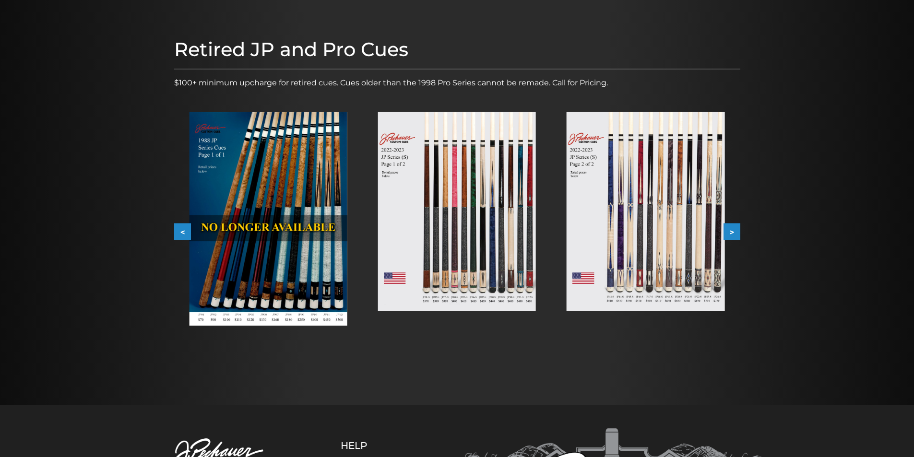
click at [738, 231] on button ">" at bounding box center [731, 231] width 17 height 17
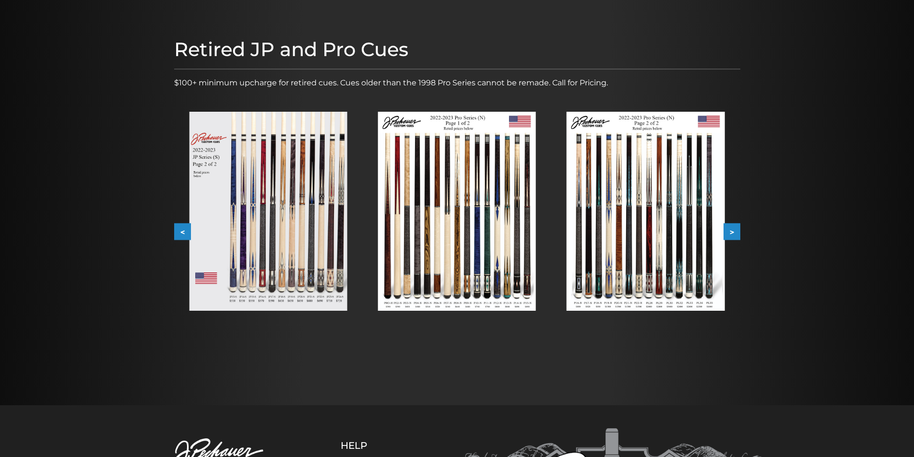
click at [738, 231] on button ">" at bounding box center [731, 231] width 17 height 17
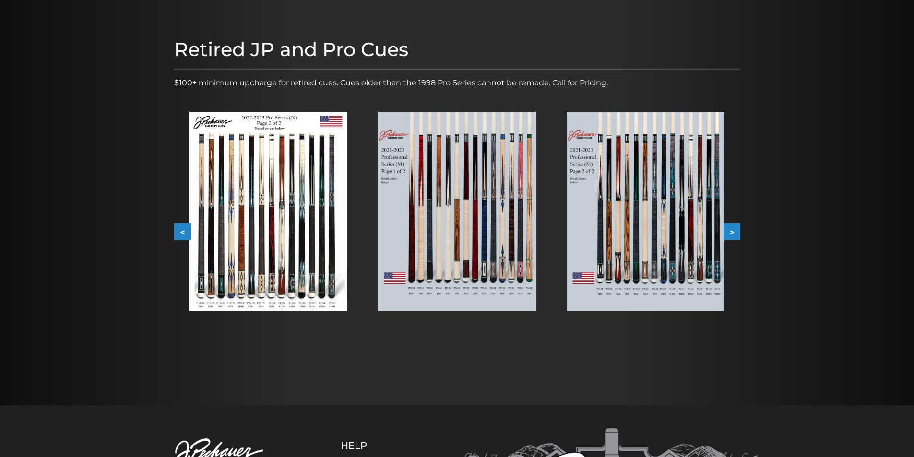
click at [180, 234] on button "<" at bounding box center [182, 231] width 17 height 17
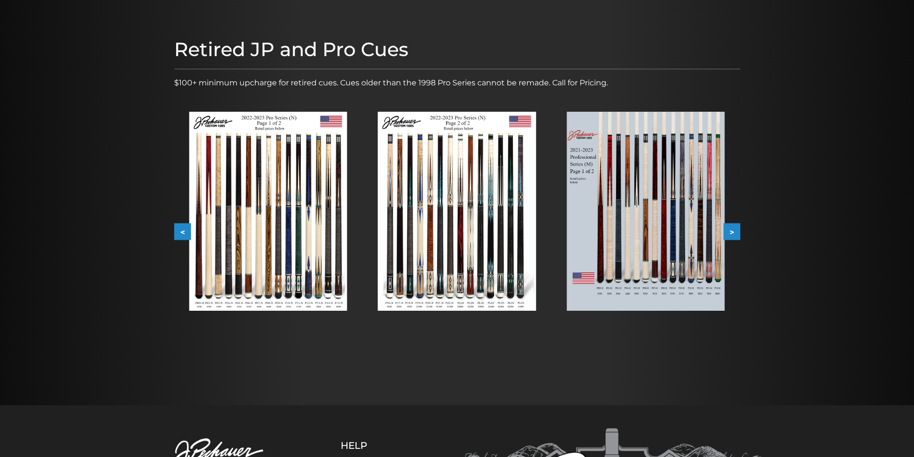
click at [180, 234] on button "<" at bounding box center [182, 231] width 17 height 17
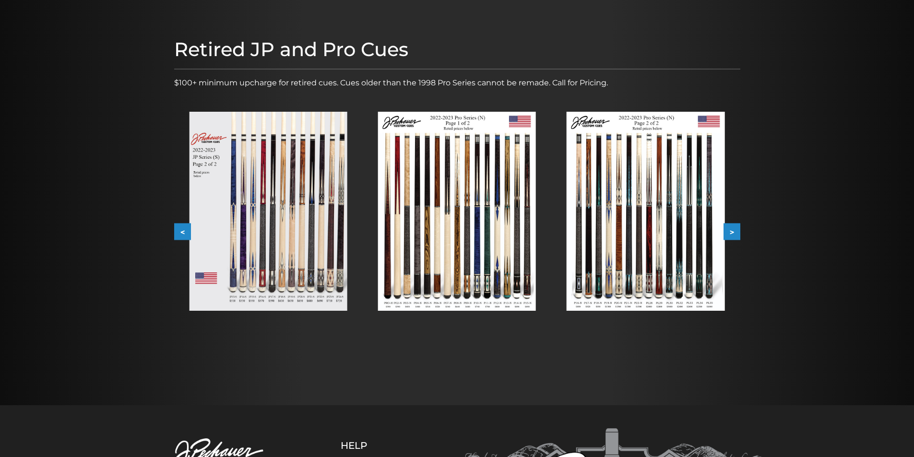
click at [180, 234] on button "<" at bounding box center [182, 231] width 17 height 17
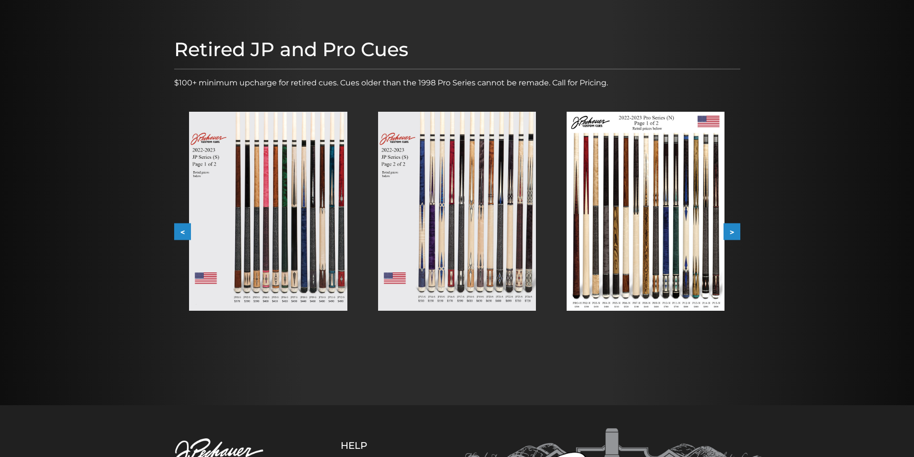
click at [180, 234] on button "<" at bounding box center [182, 231] width 17 height 17
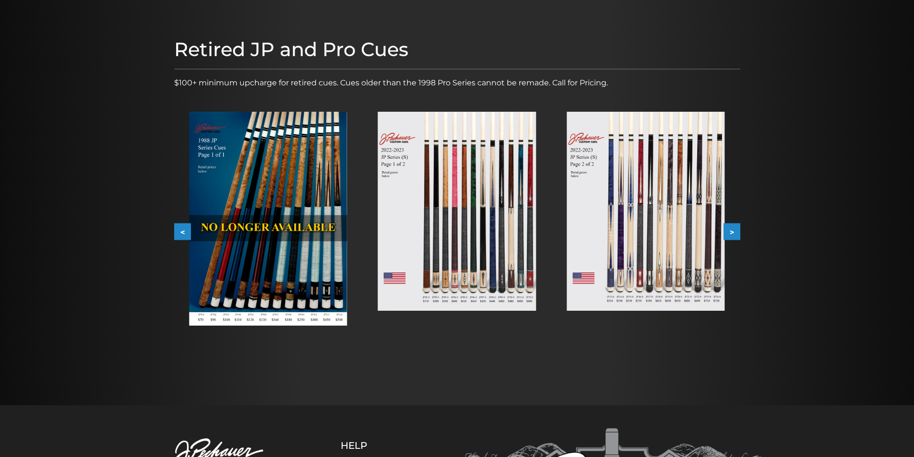
click at [180, 234] on button "<" at bounding box center [182, 231] width 17 height 17
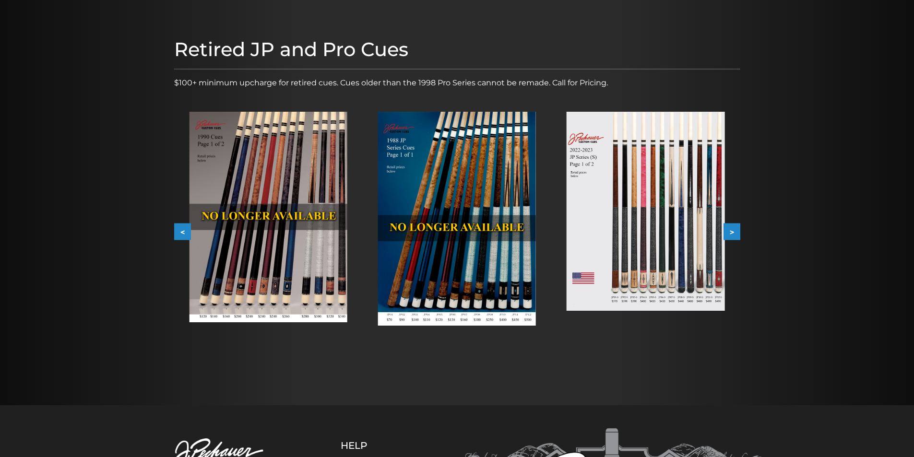
click at [735, 232] on button ">" at bounding box center [731, 231] width 17 height 17
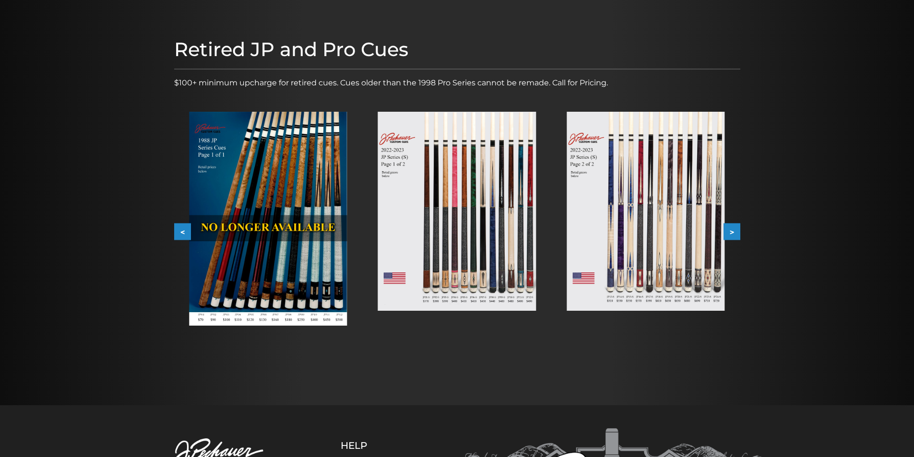
click at [735, 232] on button ">" at bounding box center [731, 231] width 17 height 17
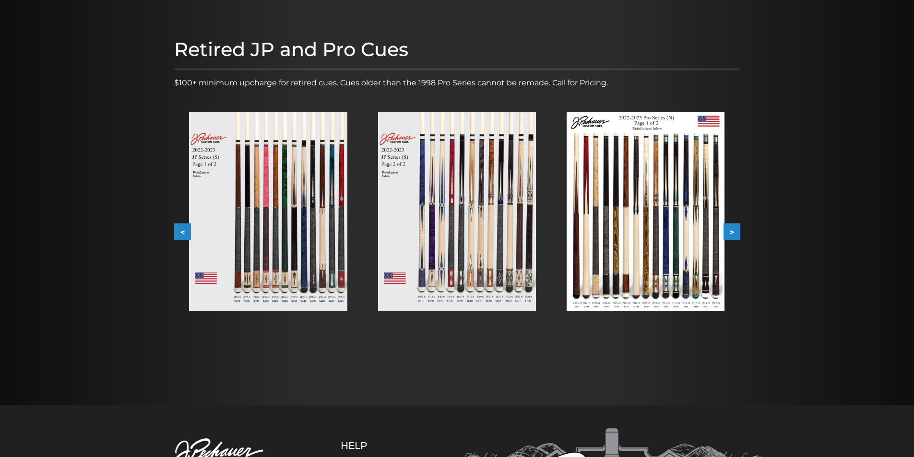
click at [292, 204] on img at bounding box center [268, 211] width 158 height 199
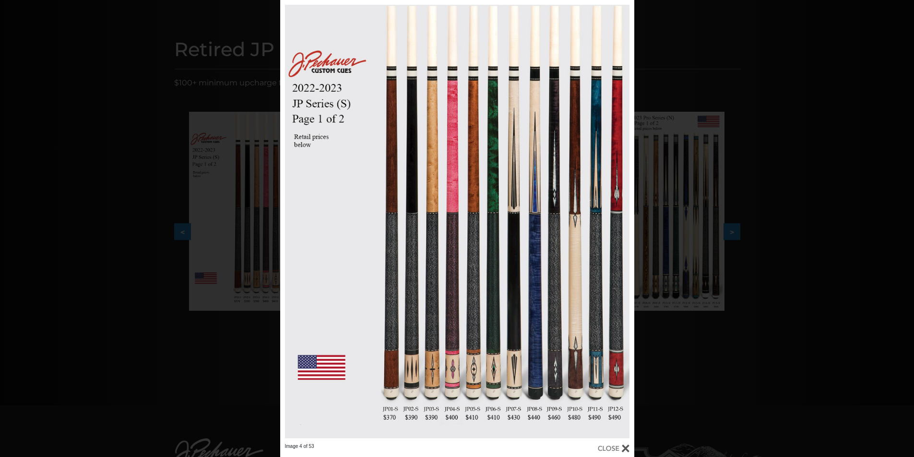
click at [714, 314] on div "Image 4 of 53" at bounding box center [457, 228] width 914 height 457
